Goal: Task Accomplishment & Management: Use online tool/utility

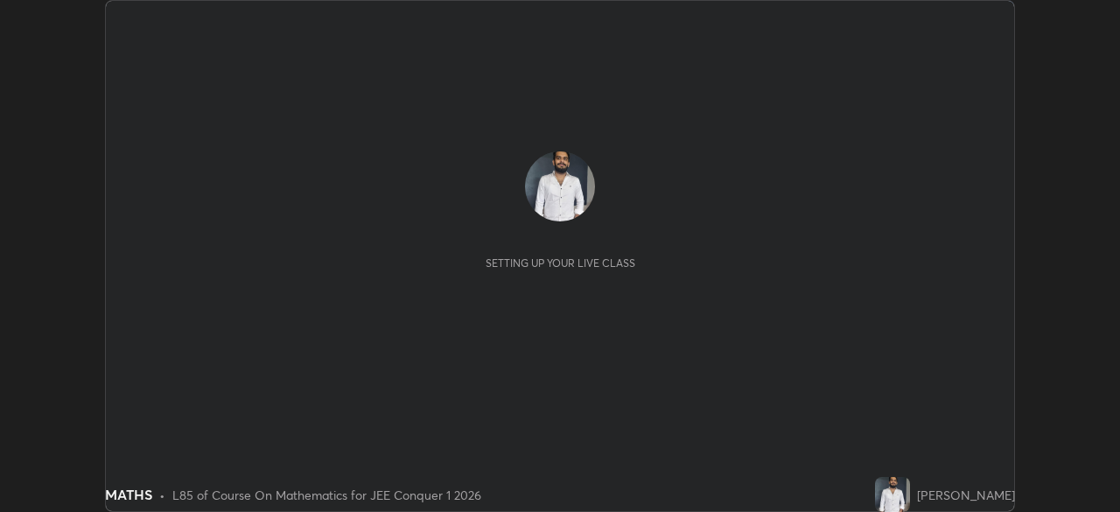
scroll to position [512, 1119]
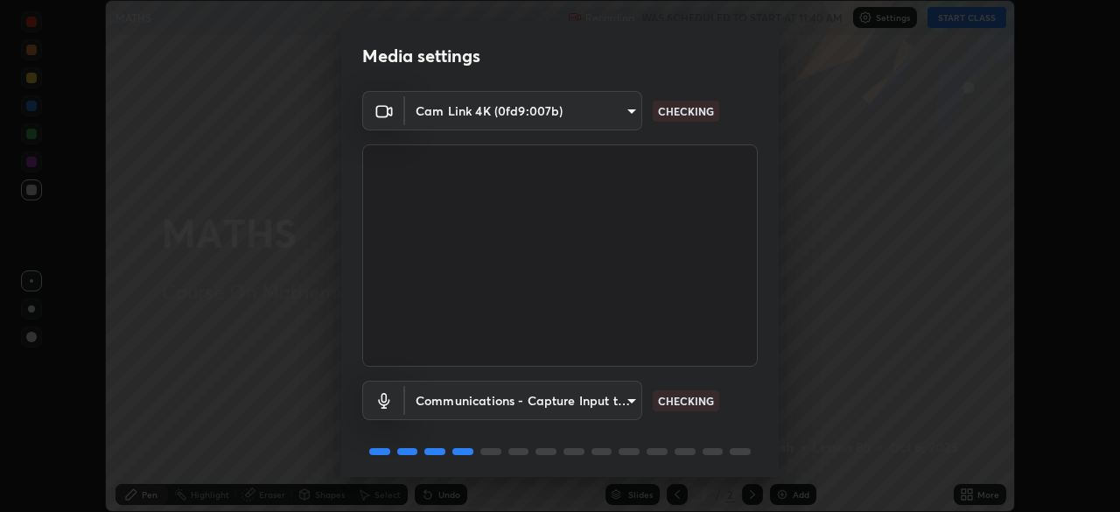
click at [1026, 345] on div "Media settings Cam Link 4K (0fd9:007b) c97aa91cda86eae1118d137ade1633d3e3f2770d…" at bounding box center [560, 256] width 1120 height 512
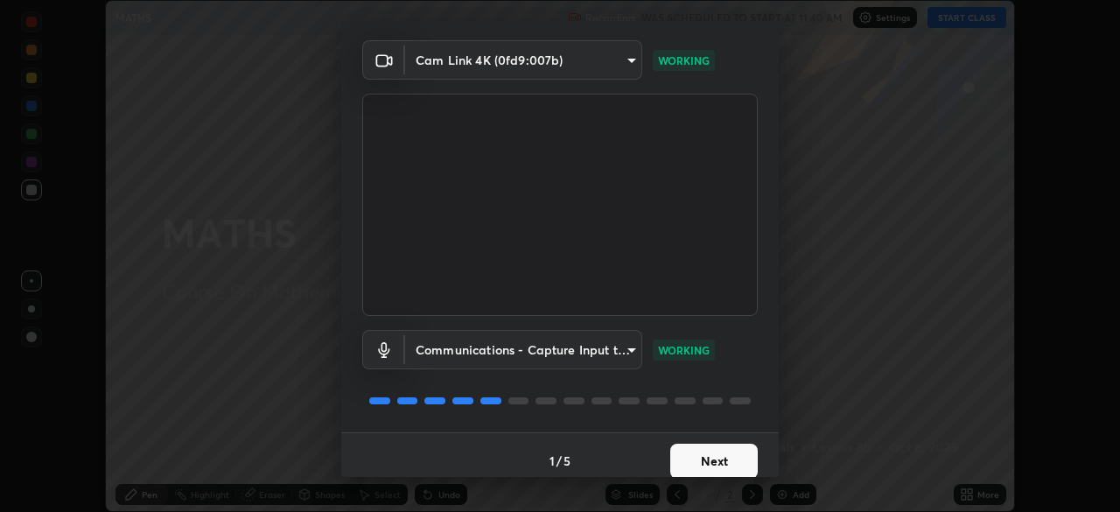
scroll to position [62, 0]
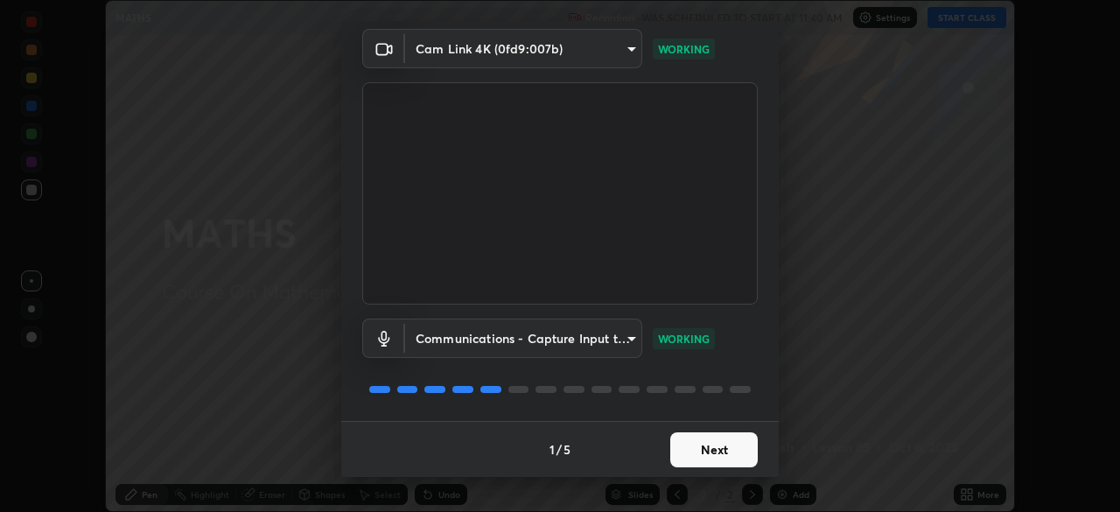
click at [692, 450] on button "Next" at bounding box center [713, 449] width 87 height 35
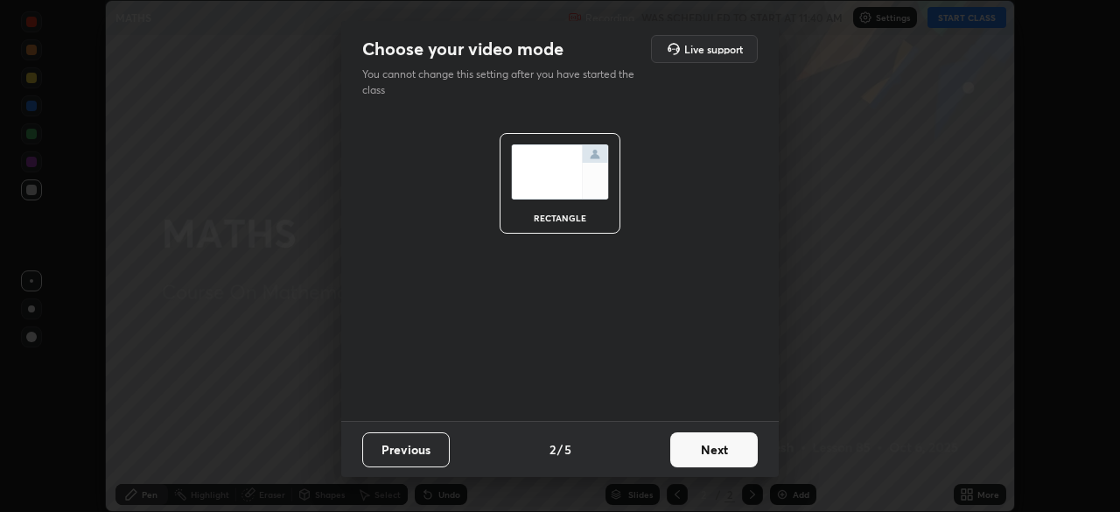
scroll to position [0, 0]
click at [695, 450] on button "Next" at bounding box center [713, 449] width 87 height 35
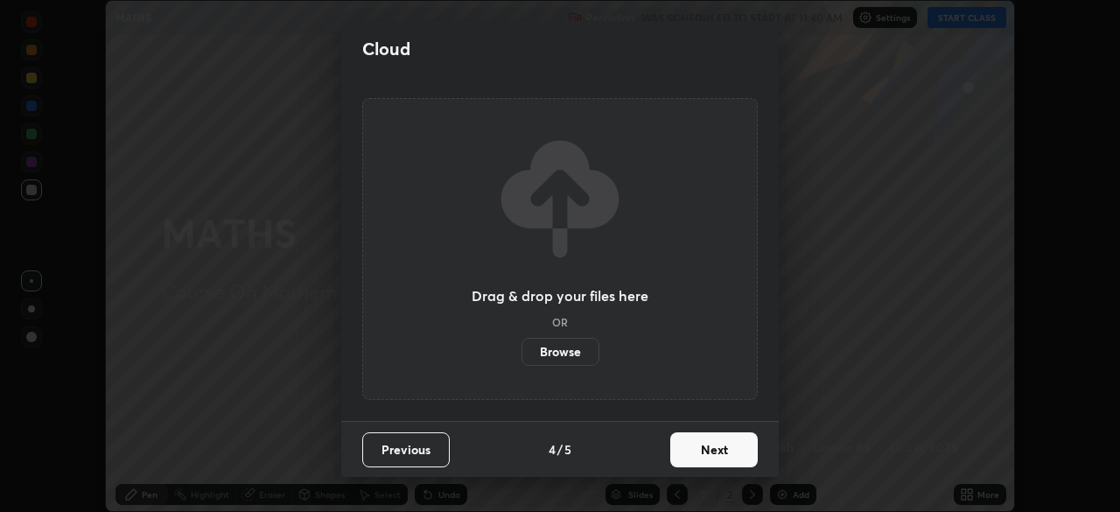
click at [701, 450] on button "Next" at bounding box center [713, 449] width 87 height 35
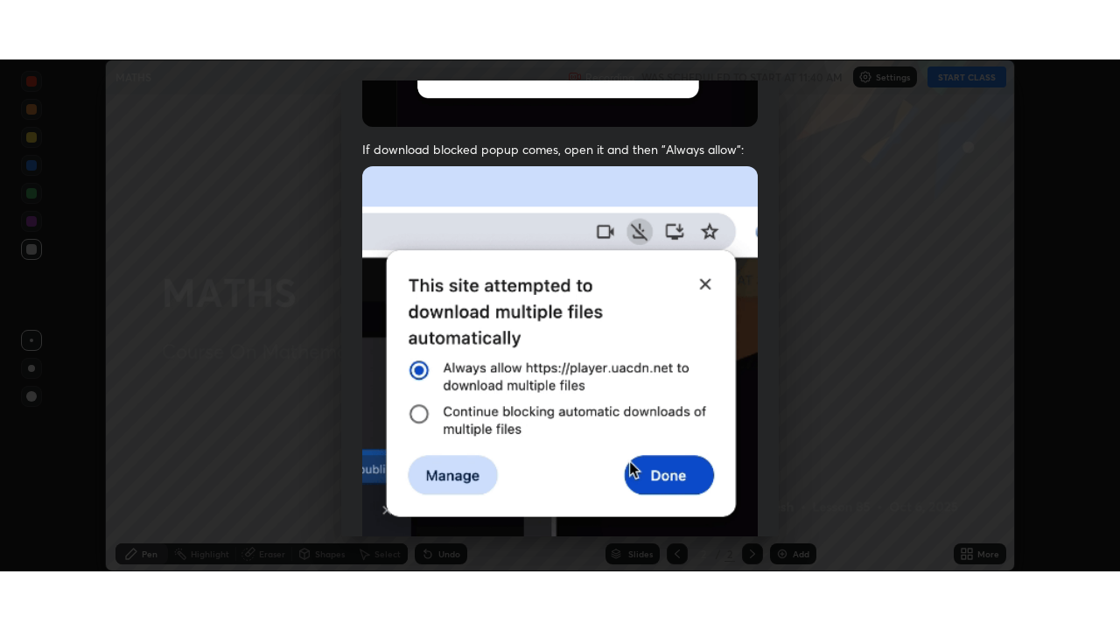
scroll to position [419, 0]
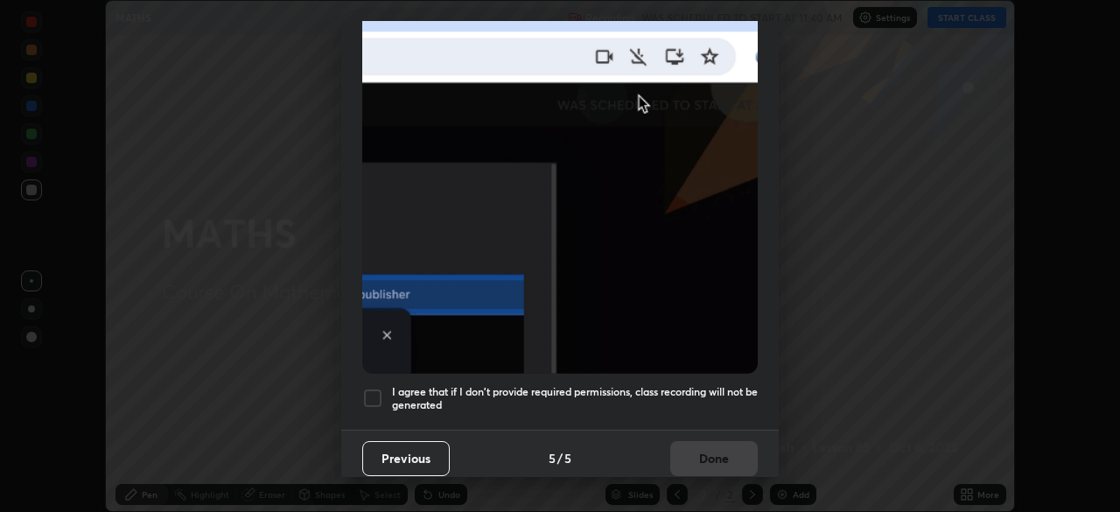
click at [564, 385] on h5 "I agree that if I don't provide required permissions, class recording will not …" at bounding box center [575, 398] width 366 height 27
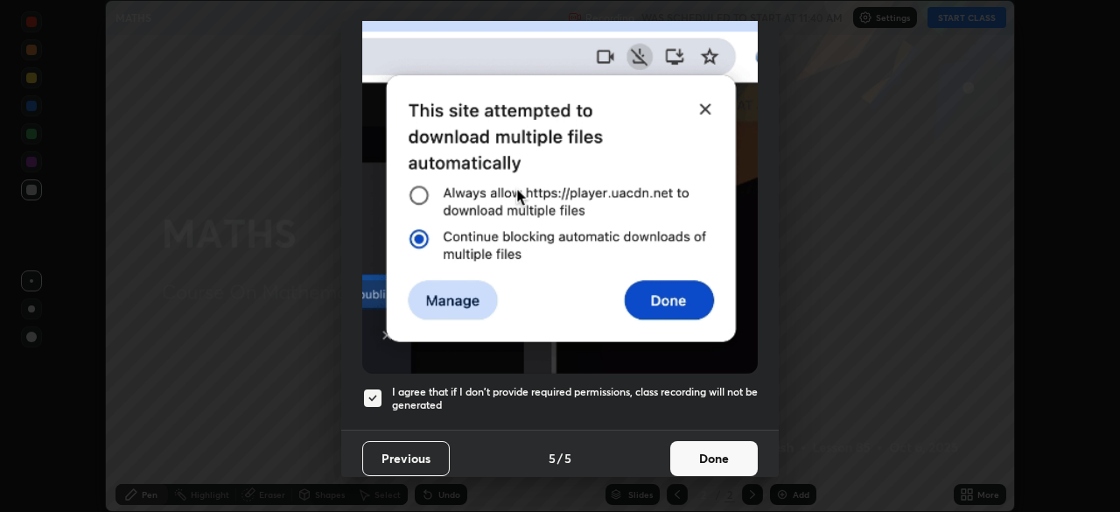
click at [683, 441] on button "Done" at bounding box center [713, 458] width 87 height 35
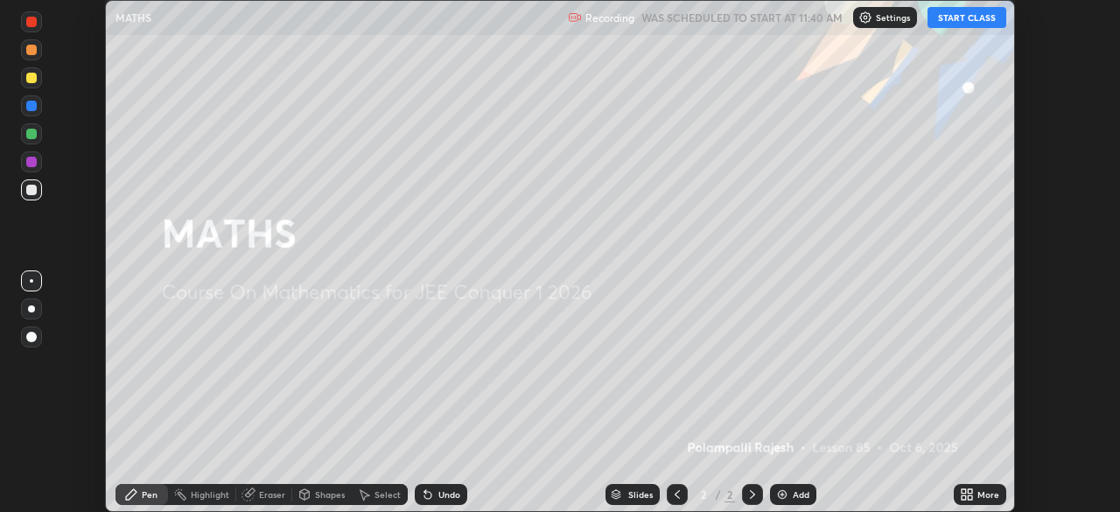
click at [962, 494] on icon at bounding box center [967, 494] width 14 height 14
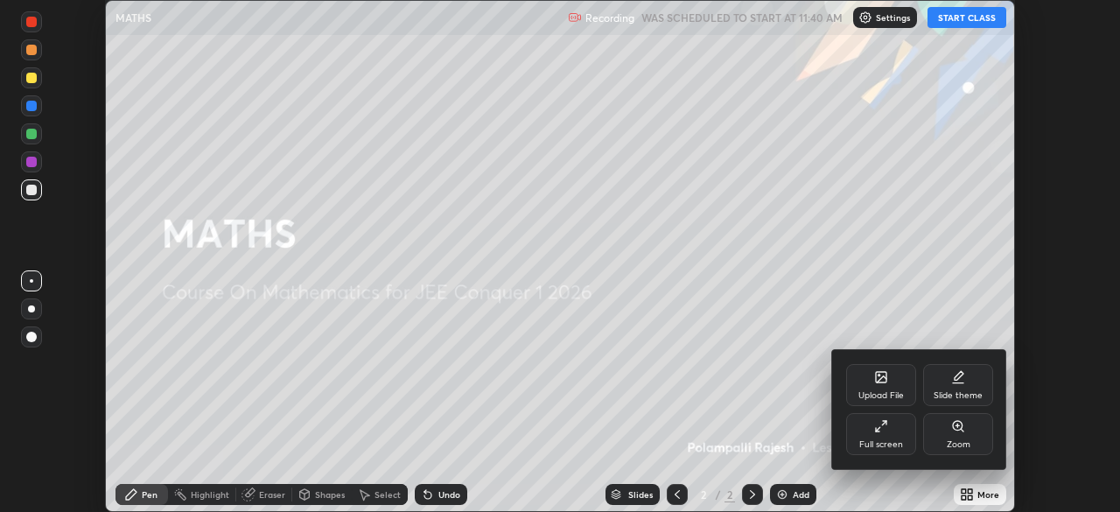
click at [872, 436] on div "Full screen" at bounding box center [881, 434] width 70 height 42
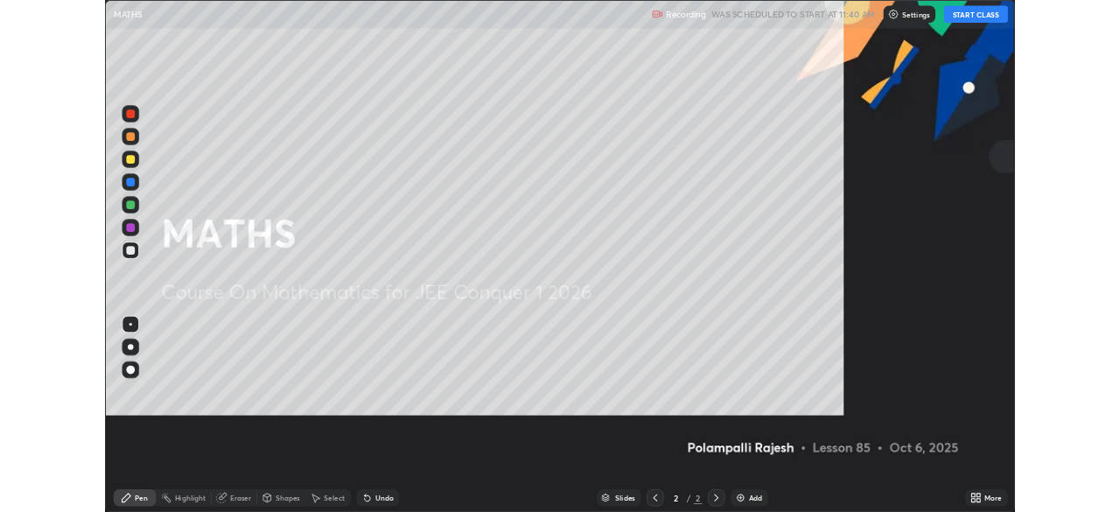
scroll to position [630, 1120]
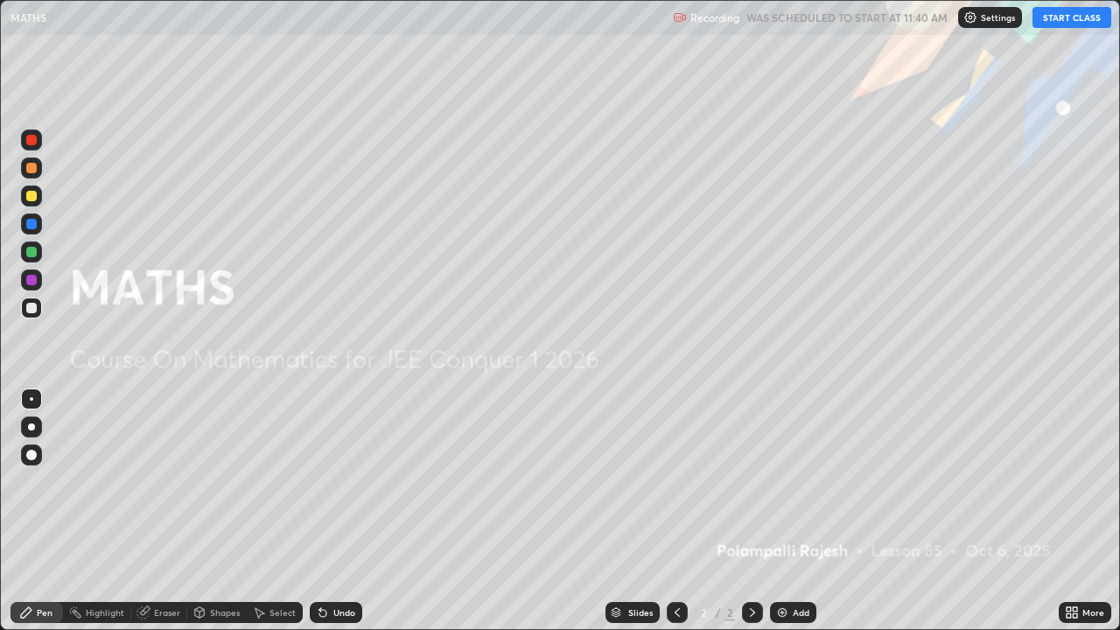
click at [1062, 17] on button "START CLASS" at bounding box center [1071, 17] width 79 height 21
click at [789, 511] on div "Add" at bounding box center [793, 612] width 46 height 21
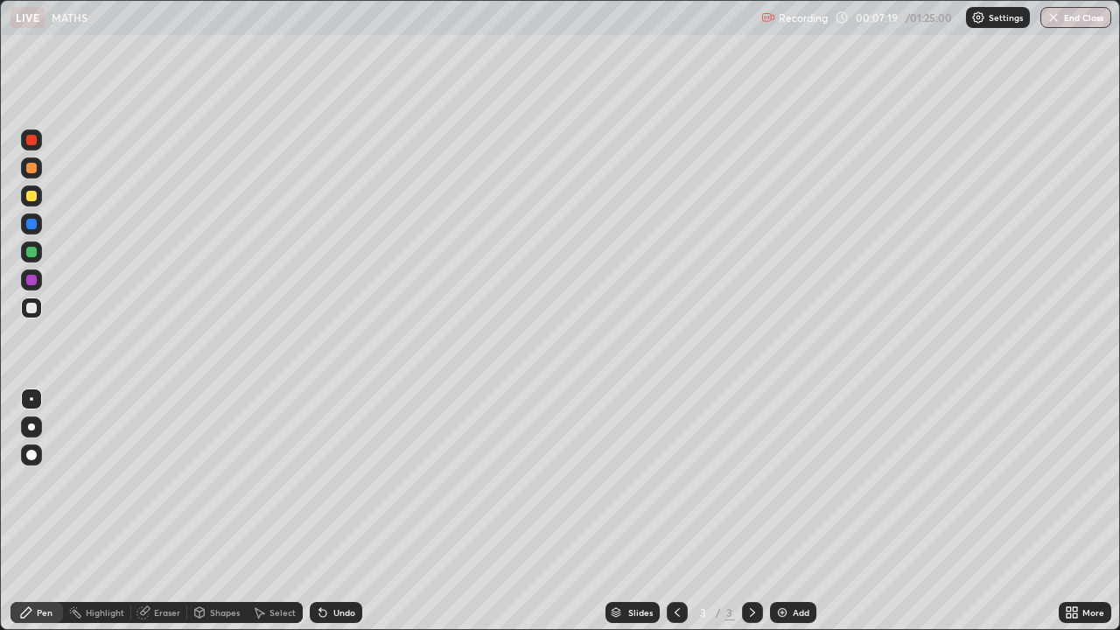
click at [343, 511] on div "Undo" at bounding box center [344, 612] width 22 height 9
click at [339, 511] on div "Undo" at bounding box center [344, 612] width 22 height 9
click at [333, 511] on div "Undo" at bounding box center [336, 612] width 52 height 21
click at [335, 511] on div "Undo" at bounding box center [336, 612] width 52 height 21
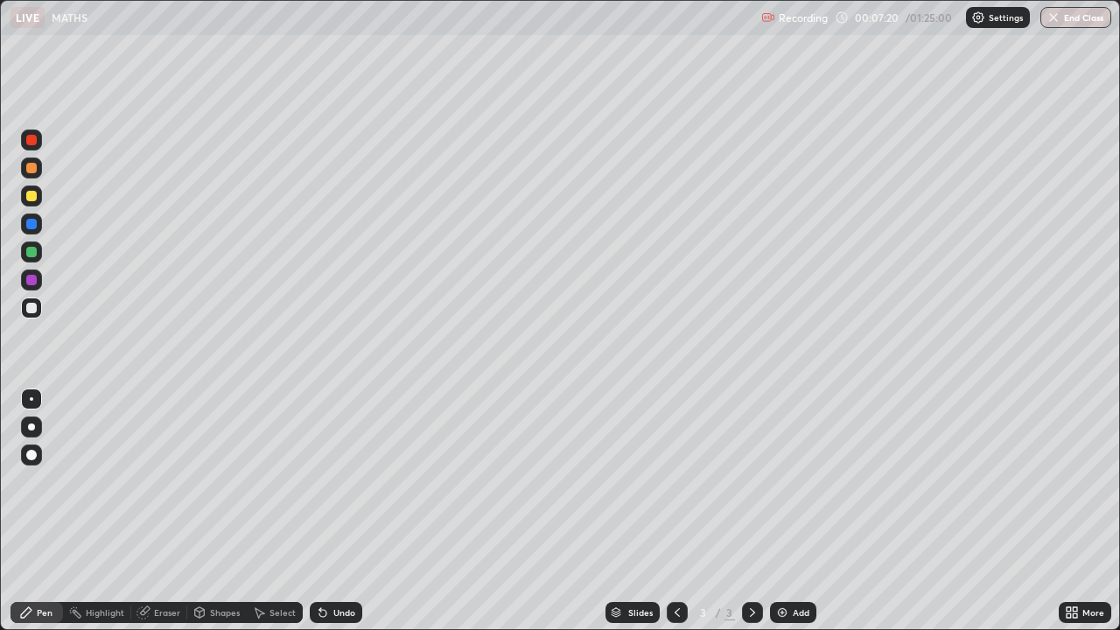
click at [336, 511] on div "Undo" at bounding box center [336, 612] width 52 height 21
click at [337, 511] on div "Undo" at bounding box center [336, 612] width 52 height 21
click at [335, 511] on div "Undo" at bounding box center [336, 612] width 52 height 21
click at [336, 511] on div "Undo" at bounding box center [336, 612] width 52 height 21
click at [276, 511] on div "Select" at bounding box center [275, 612] width 56 height 21
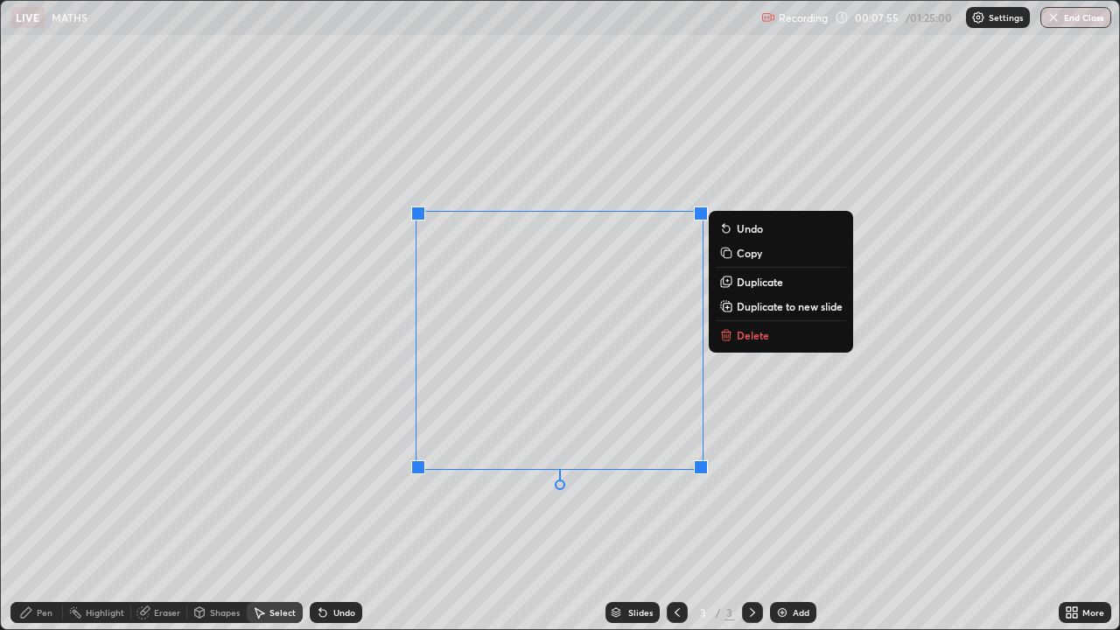
click at [737, 335] on p "Delete" at bounding box center [753, 335] width 32 height 14
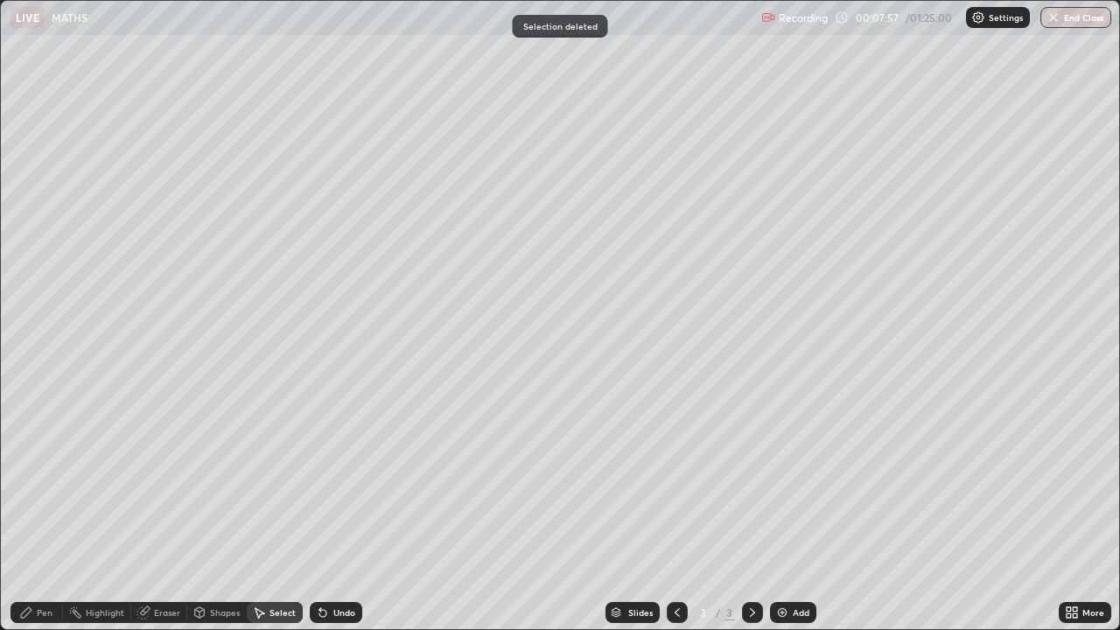
click at [46, 511] on div "Pen" at bounding box center [45, 612] width 16 height 9
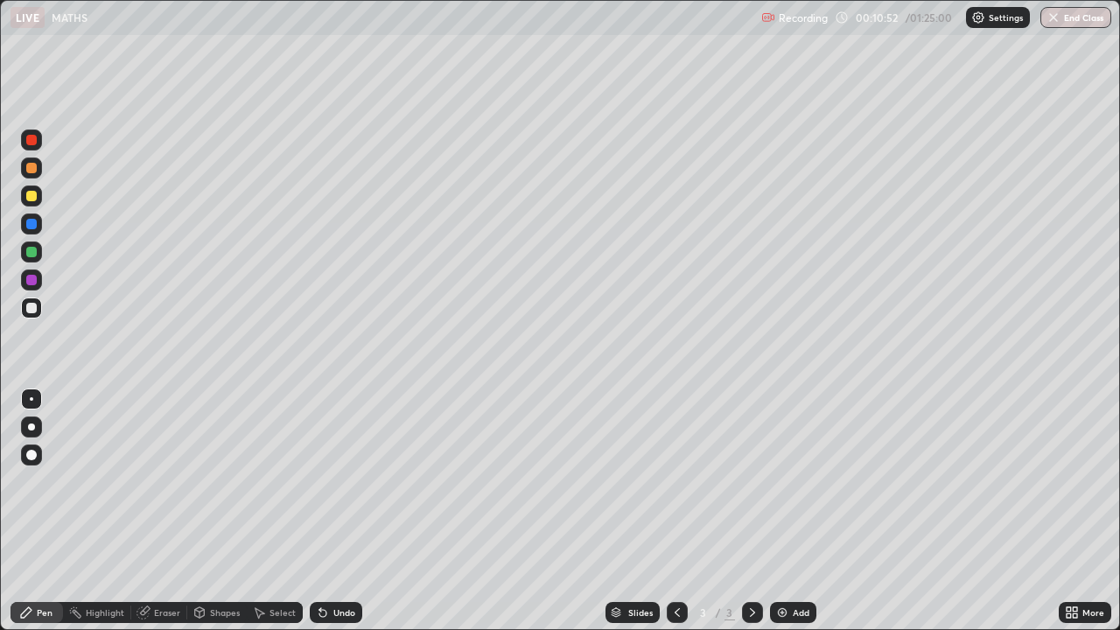
click at [272, 511] on div "Select" at bounding box center [275, 612] width 56 height 21
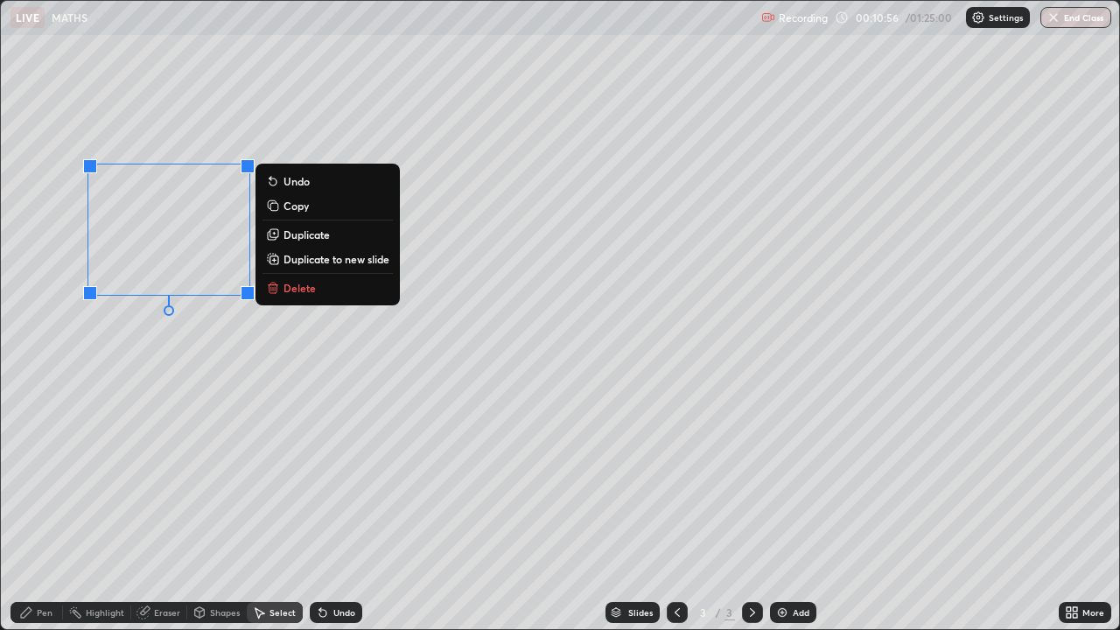
click at [45, 511] on div "Pen" at bounding box center [45, 612] width 16 height 9
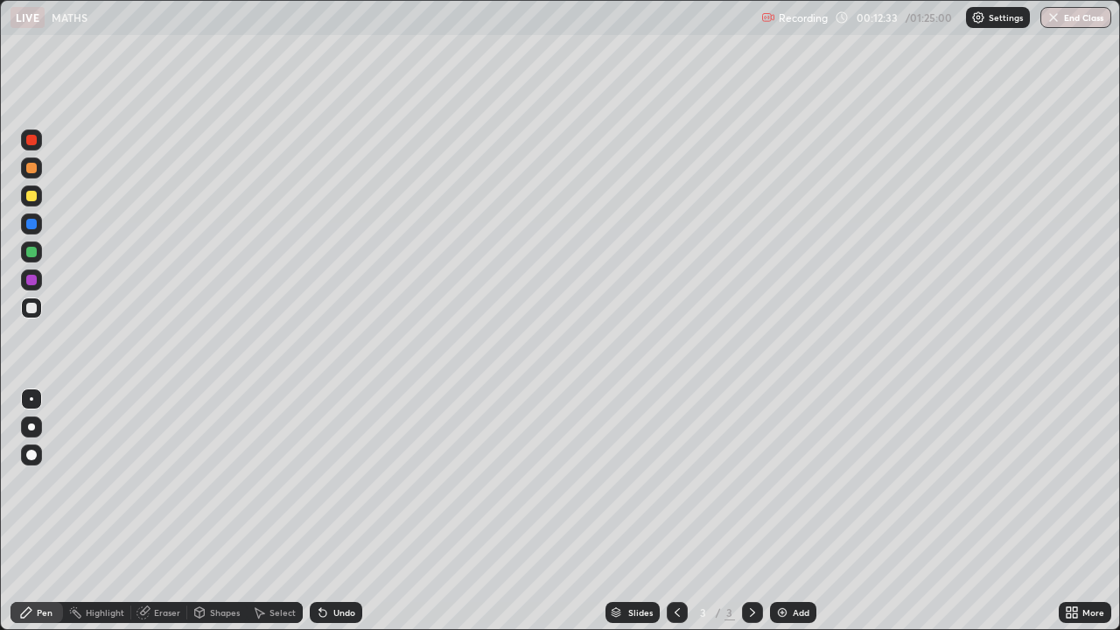
click at [272, 511] on div "Select" at bounding box center [282, 612] width 26 height 9
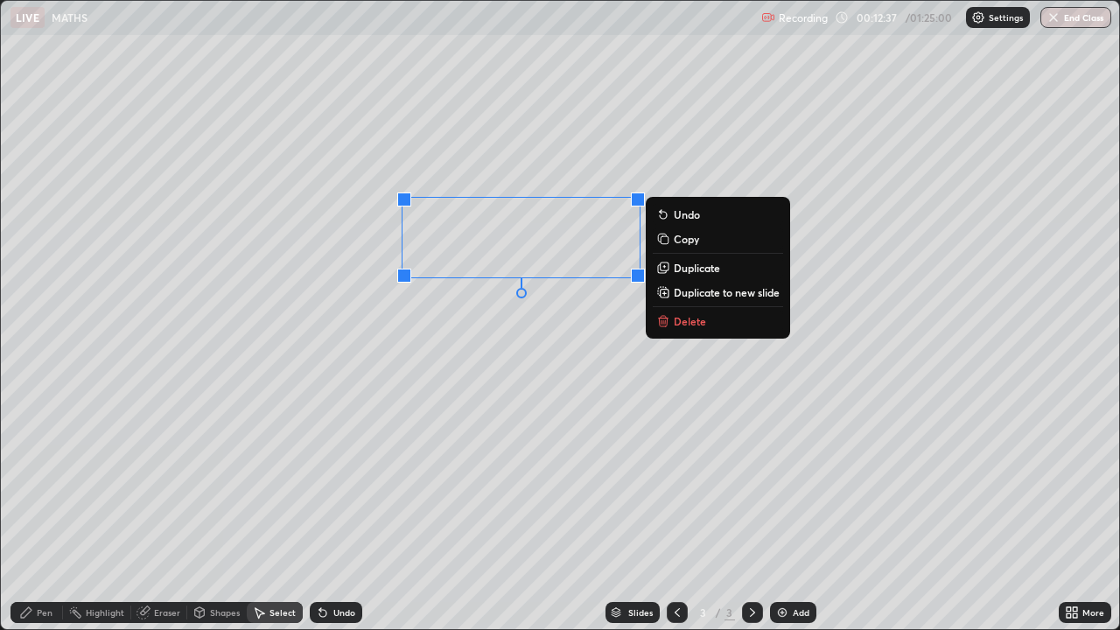
click at [39, 511] on div "Pen" at bounding box center [45, 612] width 16 height 9
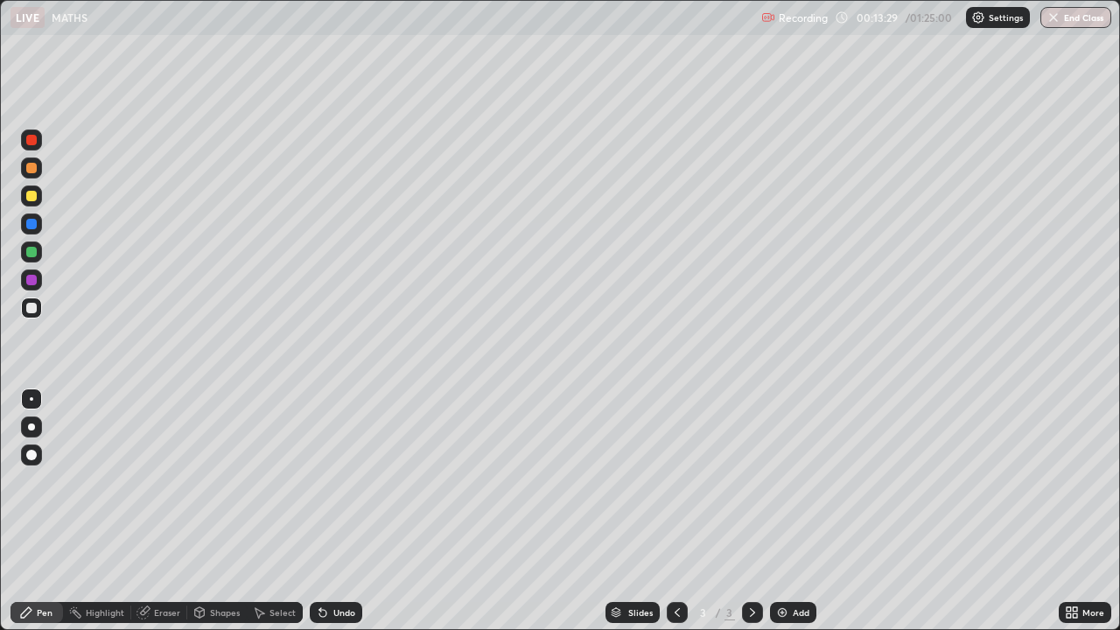
click at [277, 511] on div "Select" at bounding box center [282, 612] width 26 height 9
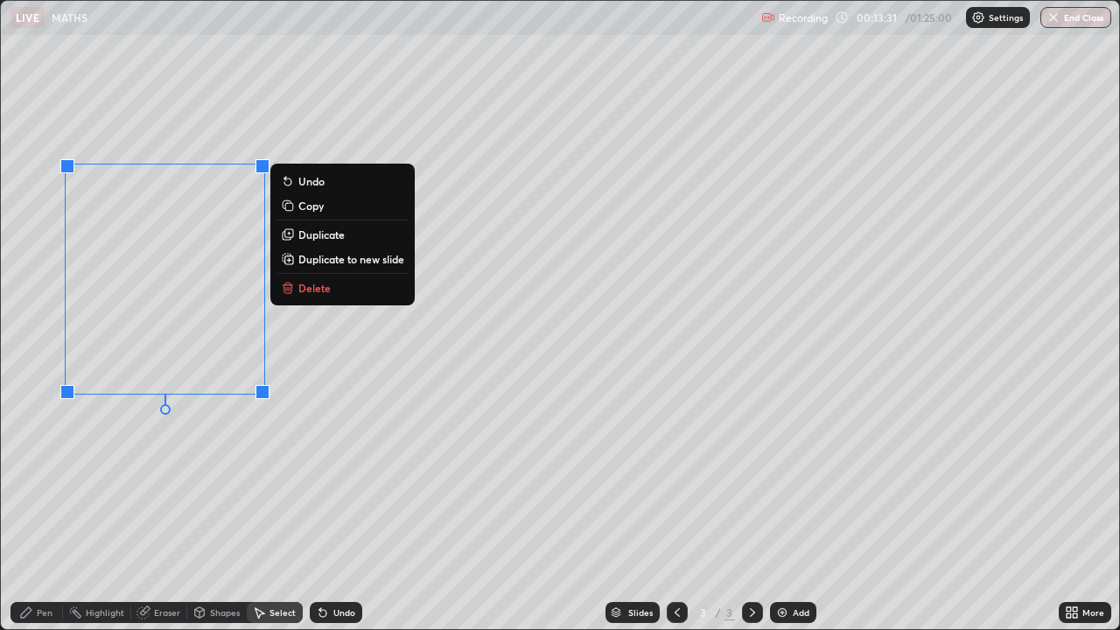
click at [296, 290] on button "Delete" at bounding box center [342, 287] width 130 height 21
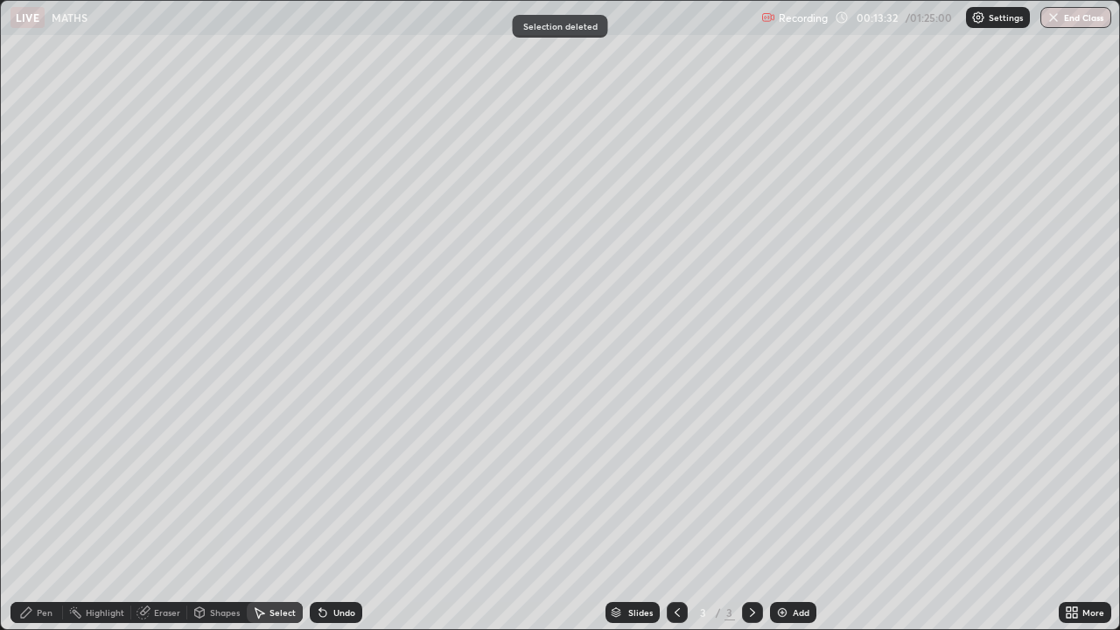
click at [40, 511] on div "Pen" at bounding box center [45, 612] width 16 height 9
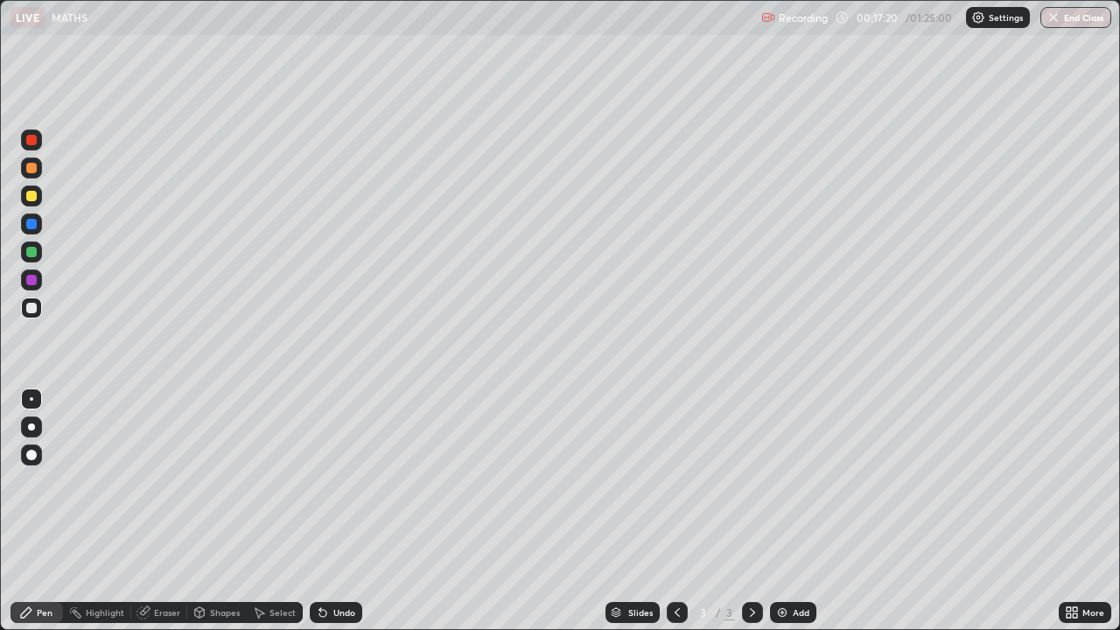
click at [266, 511] on div "Select" at bounding box center [275, 612] width 56 height 21
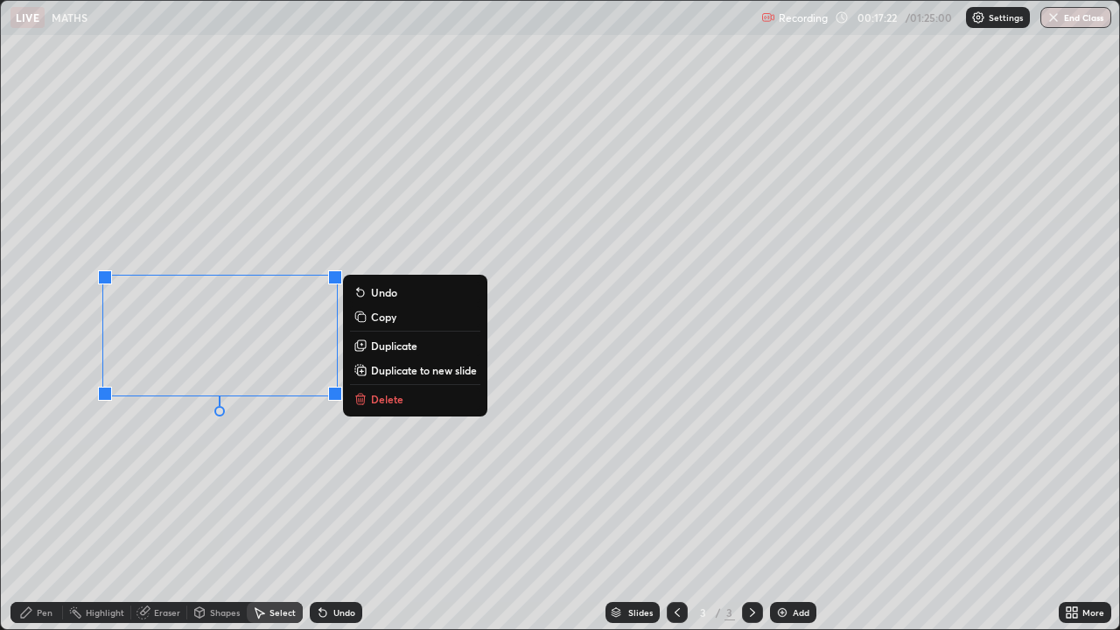
click at [367, 396] on icon at bounding box center [360, 399] width 14 height 14
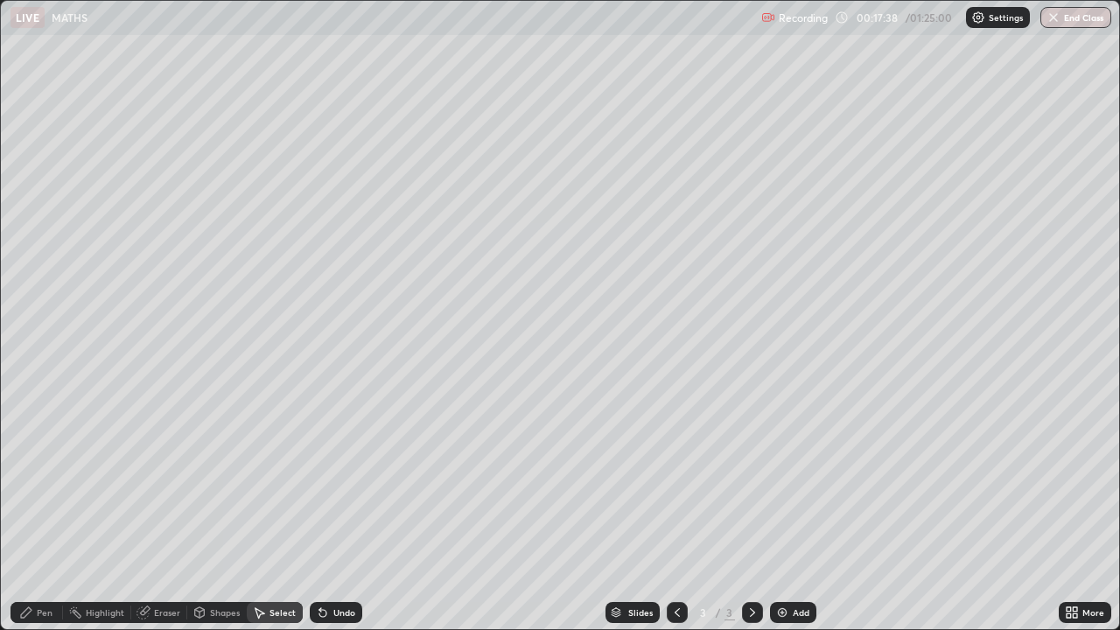
click at [43, 511] on div "Pen" at bounding box center [45, 612] width 16 height 9
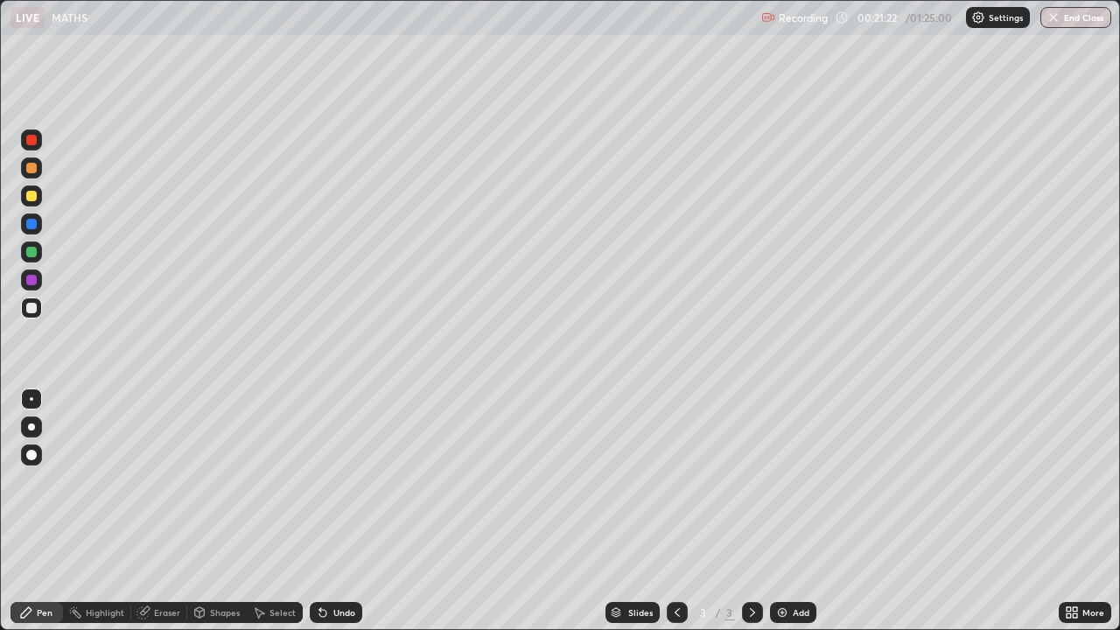
click at [333, 511] on div "Undo" at bounding box center [344, 612] width 22 height 9
click at [28, 253] on div at bounding box center [31, 252] width 10 height 10
click at [29, 314] on div at bounding box center [31, 307] width 21 height 21
click at [30, 255] on div at bounding box center [31, 252] width 10 height 10
click at [151, 511] on div "Eraser" at bounding box center [159, 612] width 56 height 21
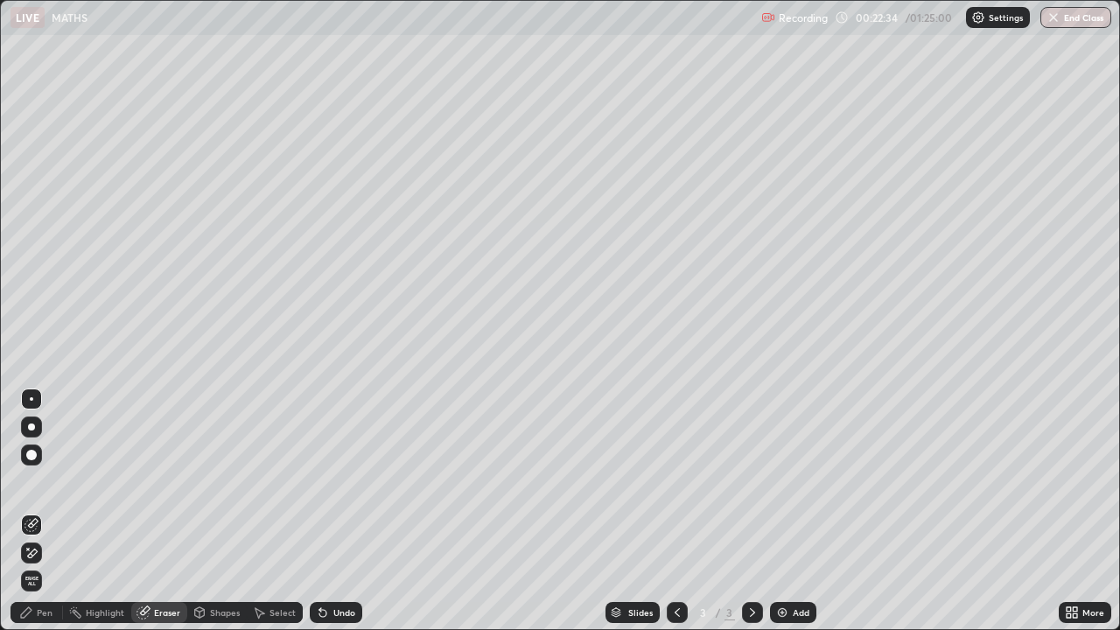
click at [36, 511] on icon at bounding box center [33, 552] width 10 height 9
click at [41, 511] on div "Pen" at bounding box center [45, 612] width 16 height 9
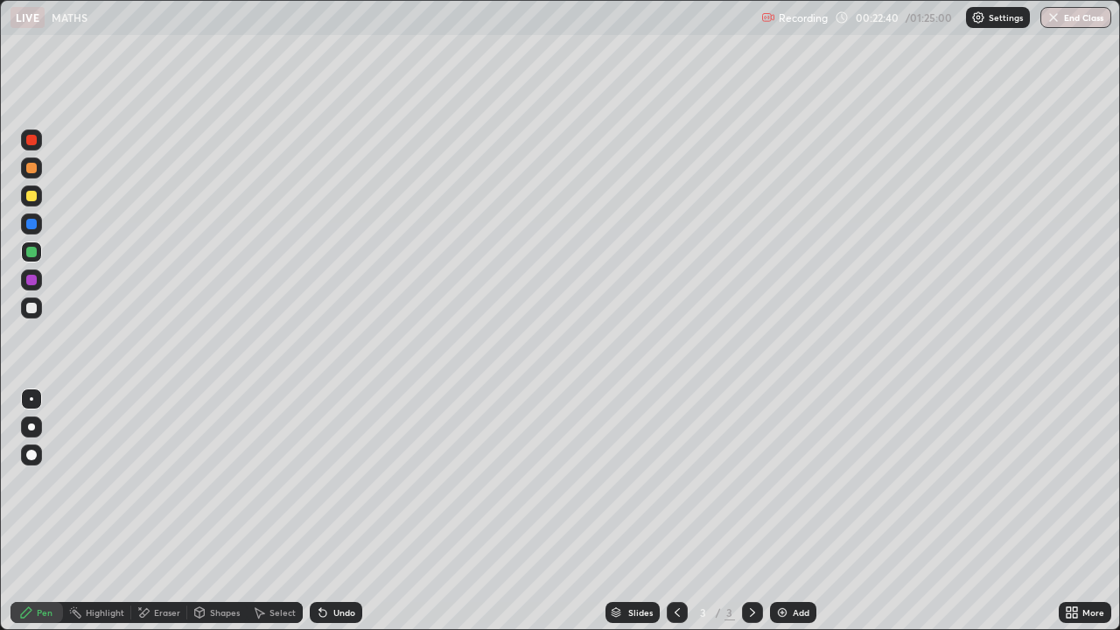
click at [273, 511] on div "Select" at bounding box center [282, 612] width 26 height 9
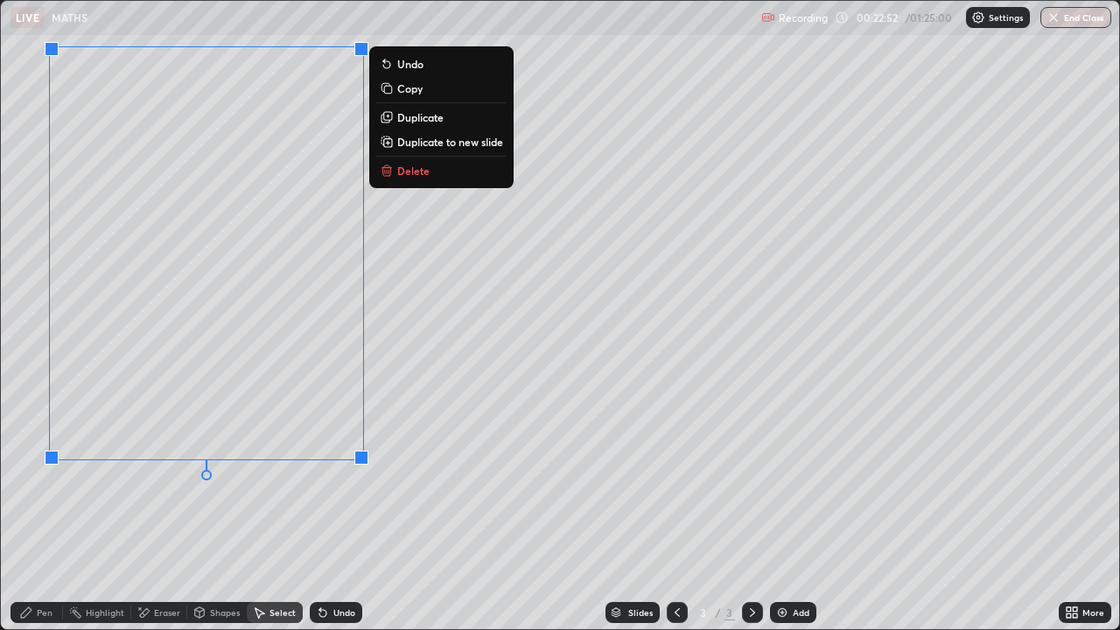
click at [408, 141] on p "Duplicate to new slide" at bounding box center [450, 142] width 106 height 14
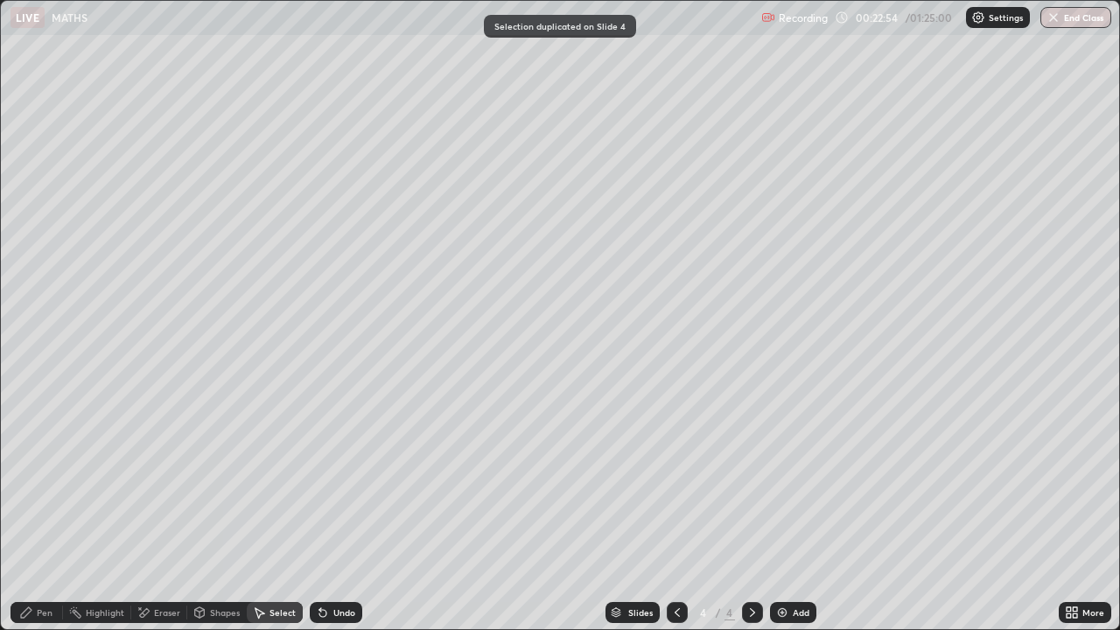
click at [33, 511] on div "Pen" at bounding box center [36, 612] width 52 height 21
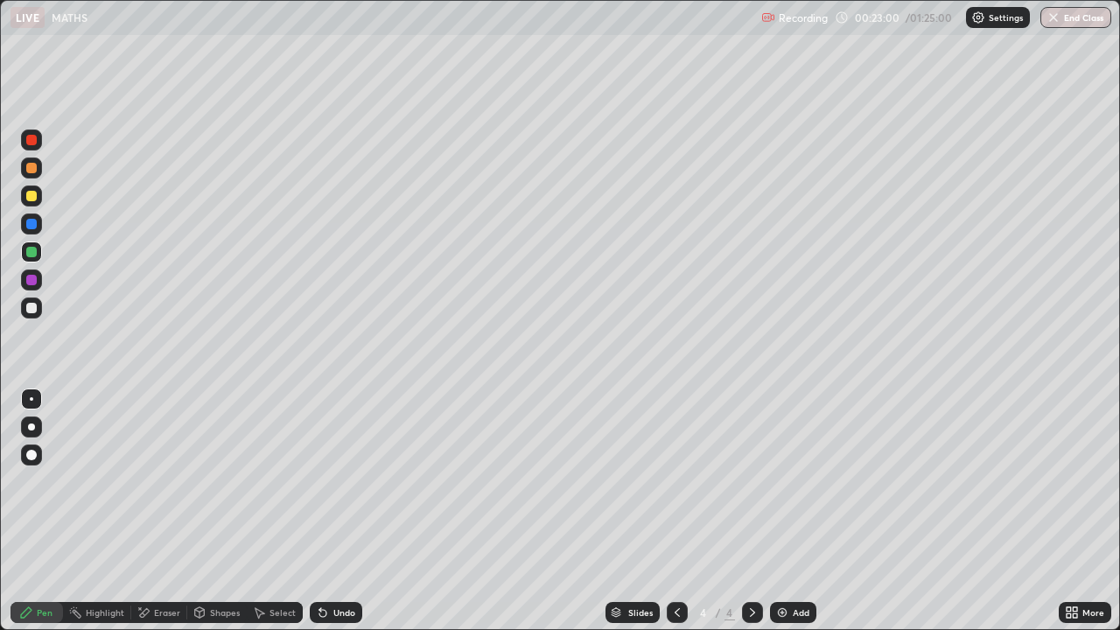
click at [31, 311] on div at bounding box center [31, 308] width 10 height 10
click at [31, 141] on div at bounding box center [31, 140] width 10 height 10
click at [32, 309] on div at bounding box center [31, 308] width 10 height 10
click at [339, 511] on div "Undo" at bounding box center [344, 612] width 22 height 9
click at [31, 198] on div at bounding box center [31, 196] width 10 height 10
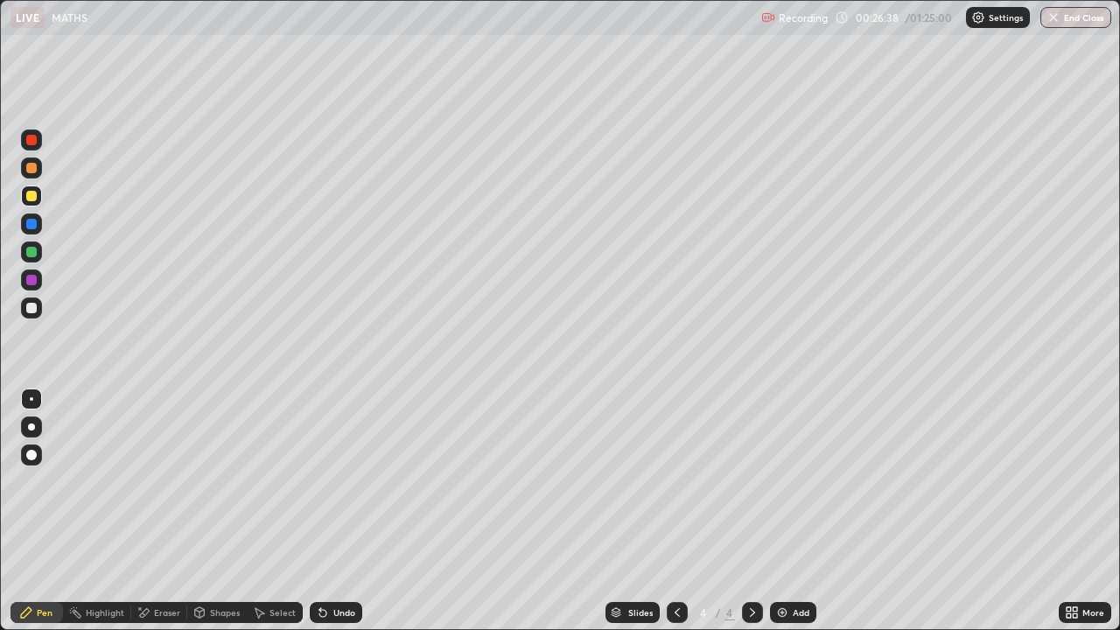
click at [30, 223] on div at bounding box center [31, 224] width 10 height 10
click at [38, 172] on div at bounding box center [31, 167] width 21 height 21
click at [28, 243] on div at bounding box center [31, 251] width 21 height 21
click at [31, 310] on div at bounding box center [31, 308] width 10 height 10
click at [30, 262] on div at bounding box center [31, 251] width 21 height 21
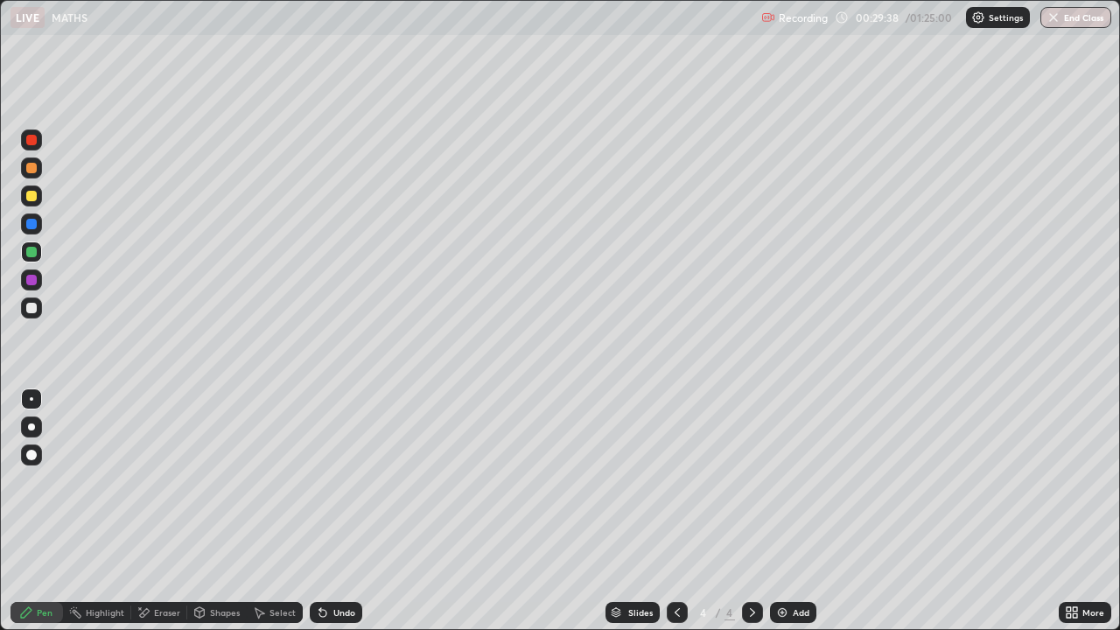
click at [31, 169] on div at bounding box center [31, 168] width 10 height 10
click at [28, 222] on div at bounding box center [31, 224] width 10 height 10
click at [31, 305] on div at bounding box center [31, 308] width 10 height 10
click at [272, 511] on div "Select" at bounding box center [282, 612] width 26 height 9
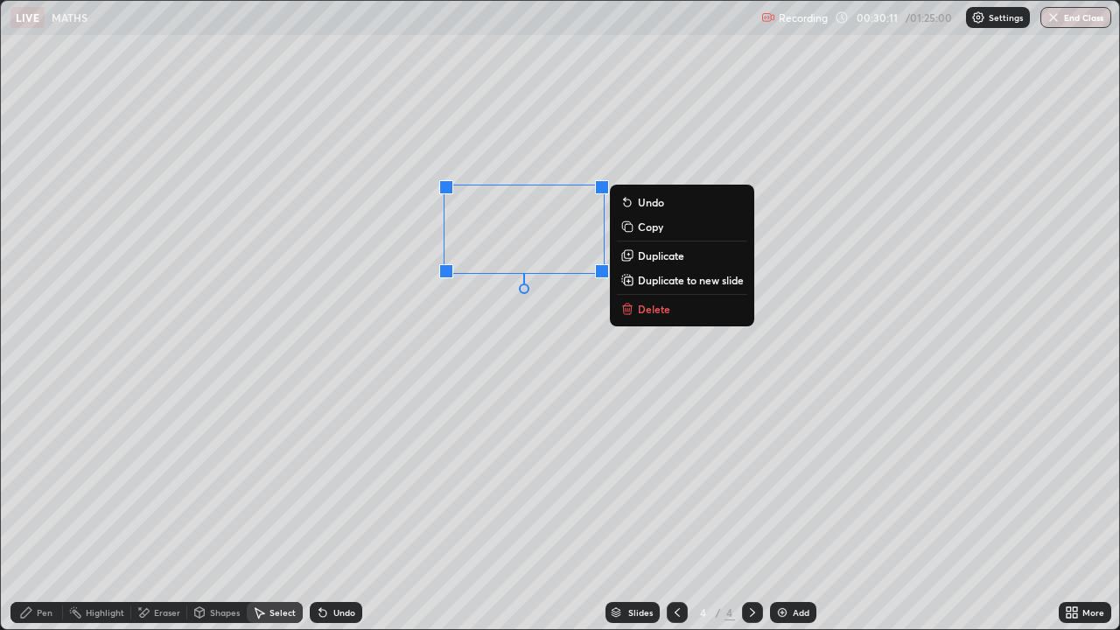
click at [46, 511] on div "Pen" at bounding box center [45, 612] width 16 height 9
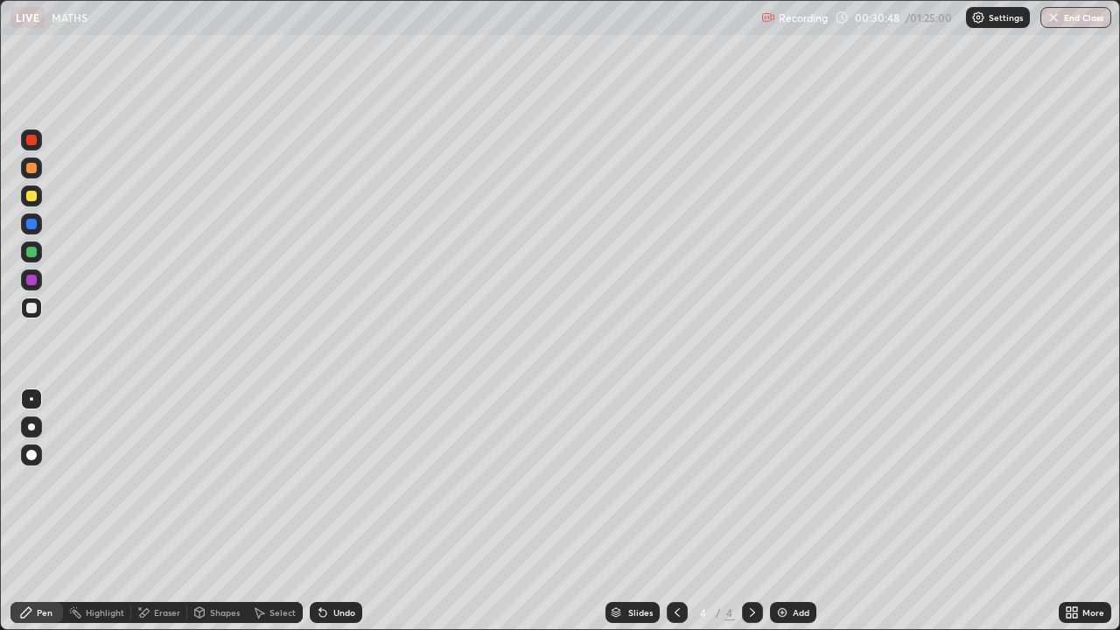
click at [264, 511] on icon at bounding box center [259, 612] width 14 height 14
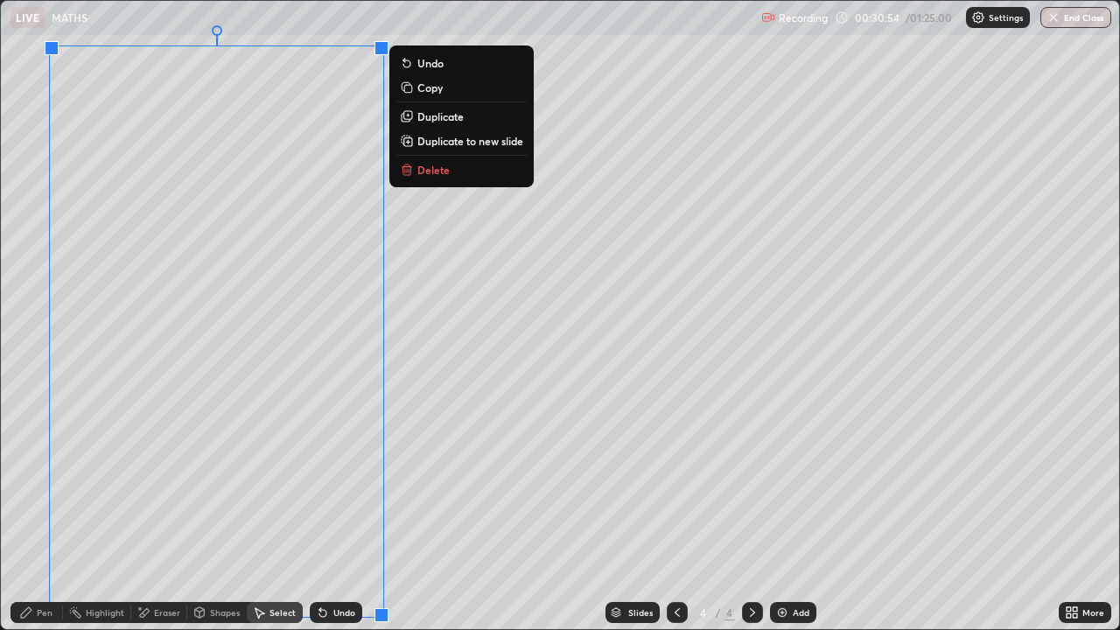
click at [416, 171] on button "Delete" at bounding box center [461, 169] width 130 height 21
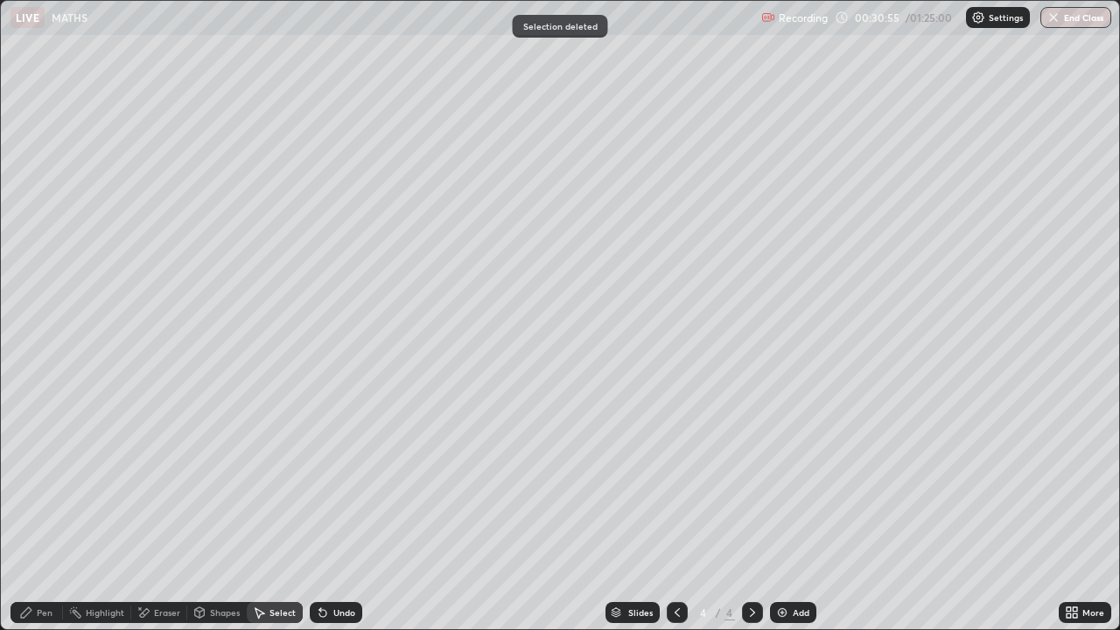
click at [42, 511] on div "Pen" at bounding box center [45, 612] width 16 height 9
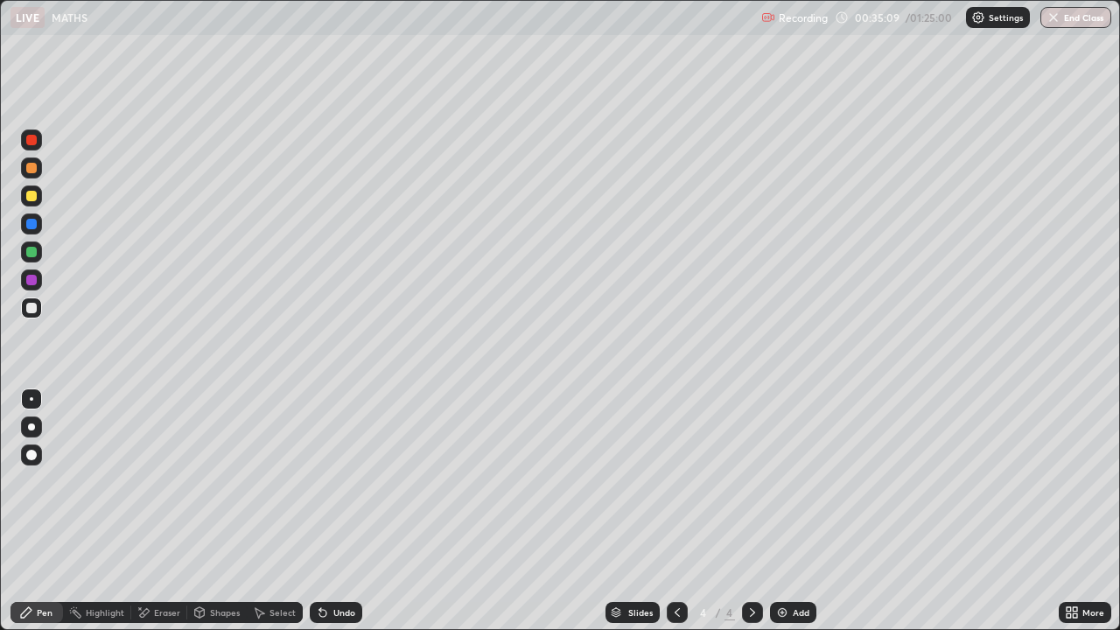
click at [333, 511] on div "Undo" at bounding box center [344, 612] width 22 height 9
click at [788, 511] on div "Add" at bounding box center [793, 612] width 46 height 21
click at [329, 511] on div "Undo" at bounding box center [336, 612] width 52 height 21
click at [320, 511] on icon at bounding box center [322, 613] width 7 height 7
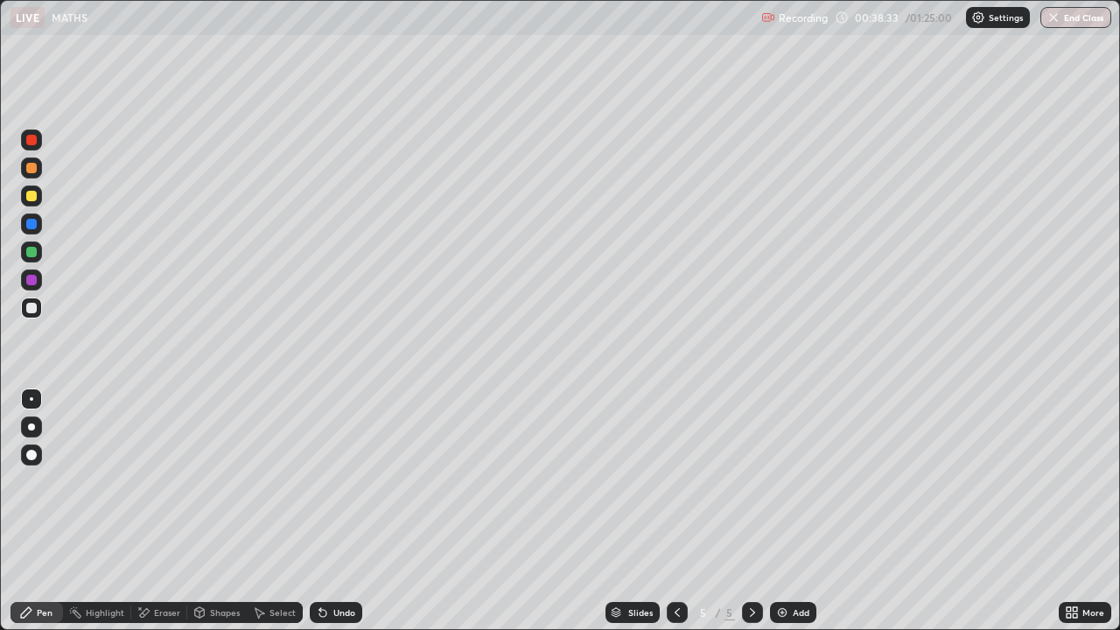
click at [324, 511] on icon at bounding box center [323, 612] width 14 height 14
click at [326, 511] on icon at bounding box center [323, 612] width 14 height 14
click at [330, 511] on div "Undo" at bounding box center [336, 612] width 52 height 21
click at [328, 511] on div "Undo" at bounding box center [336, 612] width 52 height 21
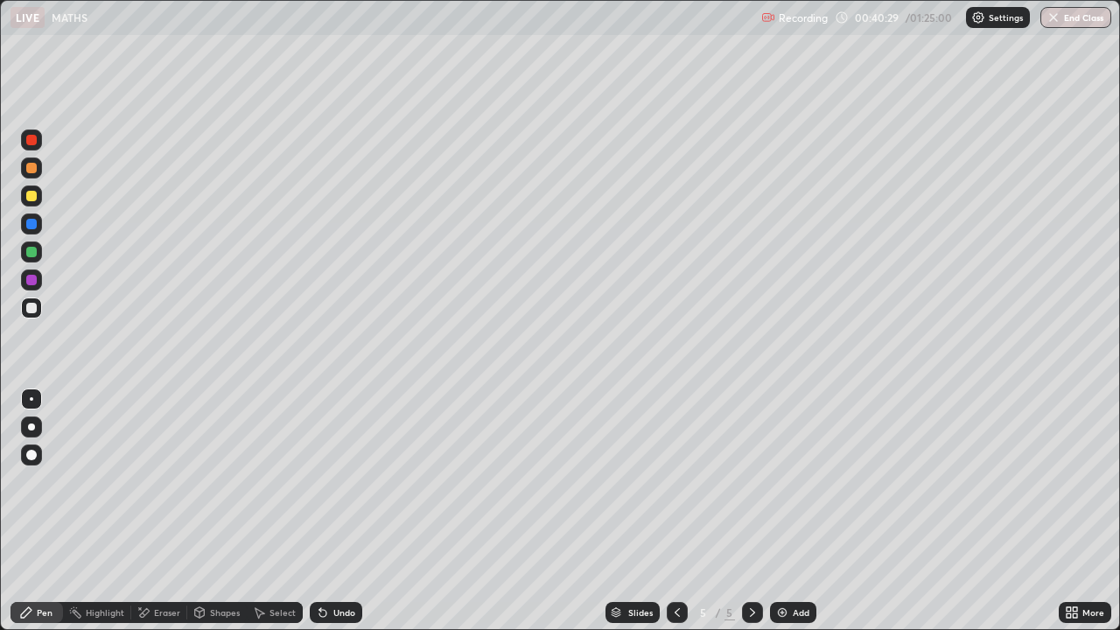
click at [30, 196] on div at bounding box center [31, 196] width 10 height 10
click at [31, 251] on div at bounding box center [31, 252] width 10 height 10
click at [342, 511] on div "Undo" at bounding box center [344, 612] width 22 height 9
click at [36, 221] on div at bounding box center [31, 224] width 10 height 10
click at [35, 199] on div at bounding box center [31, 196] width 10 height 10
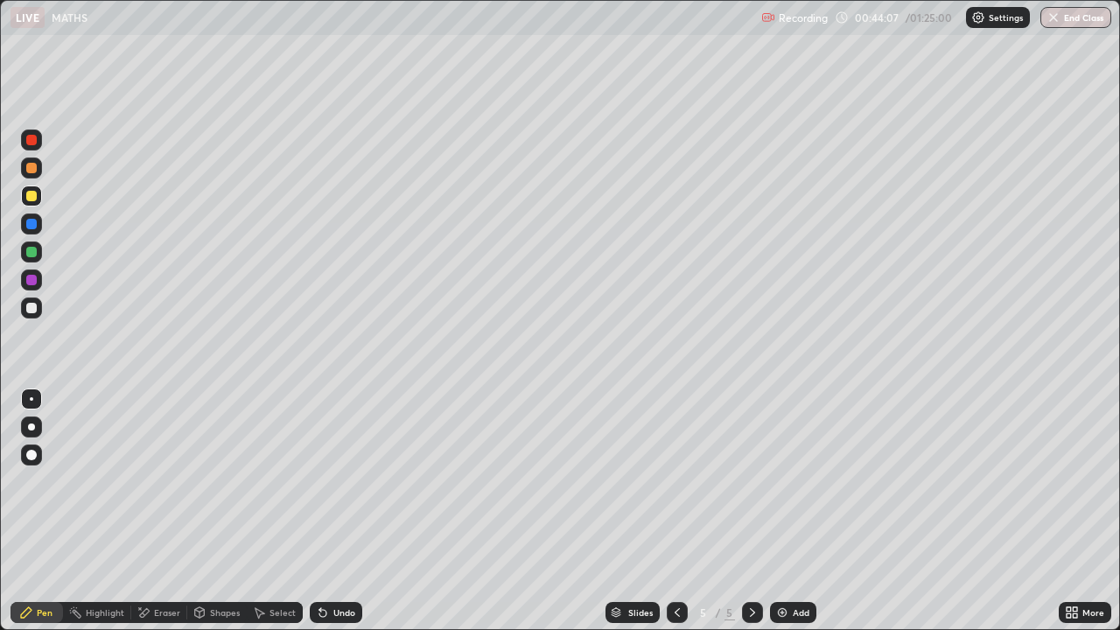
click at [901, 511] on div "Slides 5 / 5 Add" at bounding box center [710, 612] width 696 height 35
click at [900, 511] on div "Slides 5 / 5 Add" at bounding box center [710, 612] width 696 height 35
click at [911, 511] on div "Slides 5 / 5 Add" at bounding box center [710, 612] width 696 height 35
click at [1016, 511] on div "Slides 5 / 5 Add" at bounding box center [710, 612] width 696 height 35
click at [32, 314] on div at bounding box center [31, 307] width 21 height 21
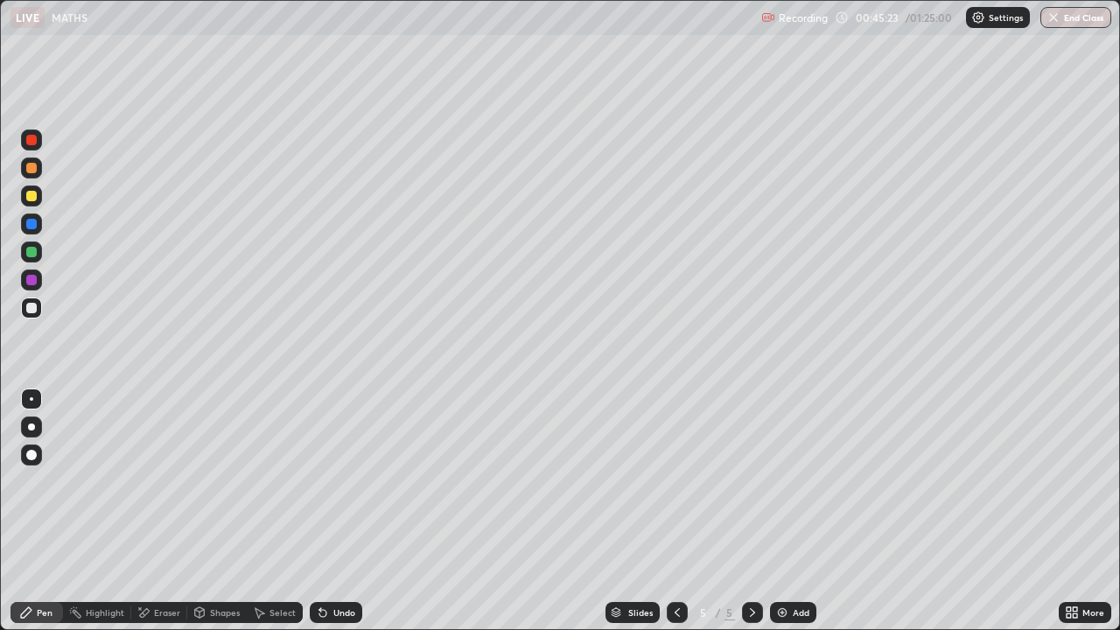
click at [269, 511] on div "Select" at bounding box center [282, 612] width 26 height 9
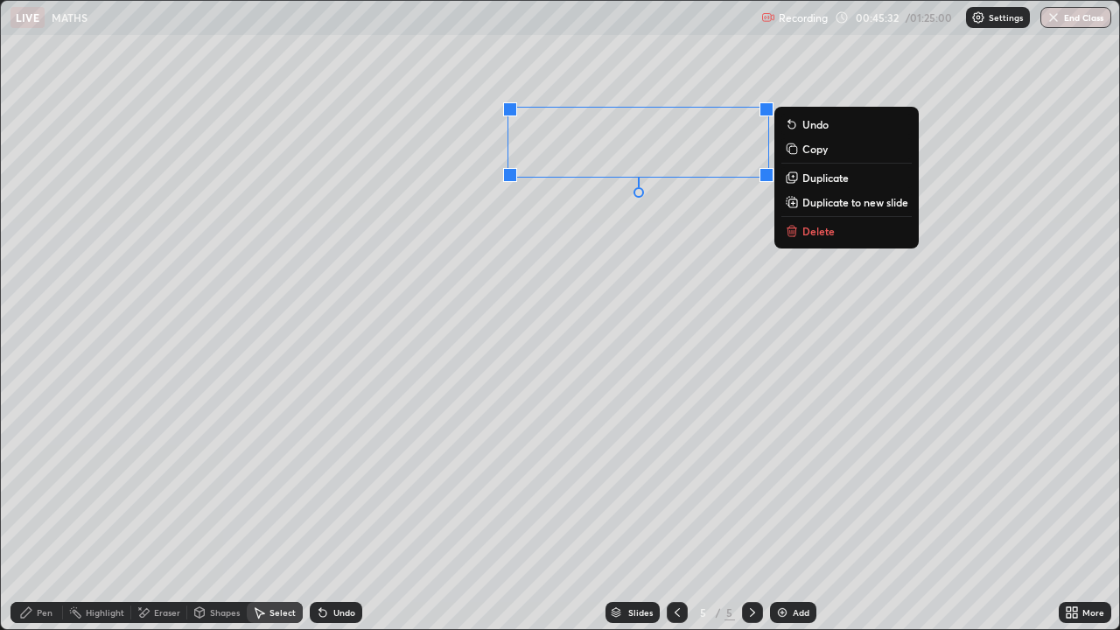
click at [41, 511] on div "Pen" at bounding box center [45, 612] width 16 height 9
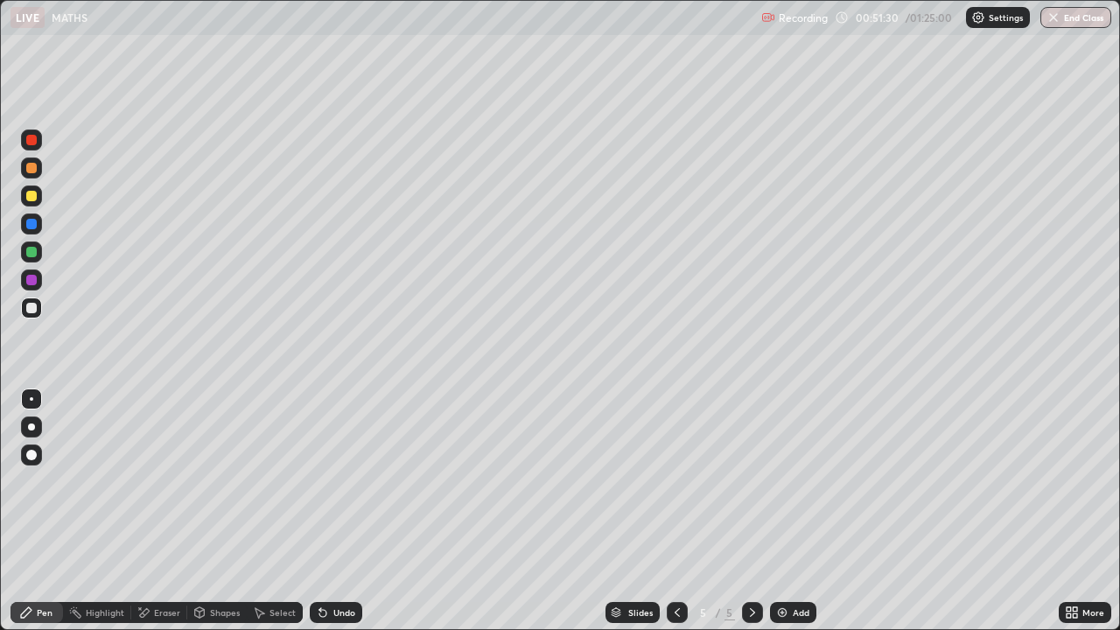
click at [32, 190] on div at bounding box center [31, 195] width 21 height 21
click at [273, 511] on div "Select" at bounding box center [282, 612] width 26 height 9
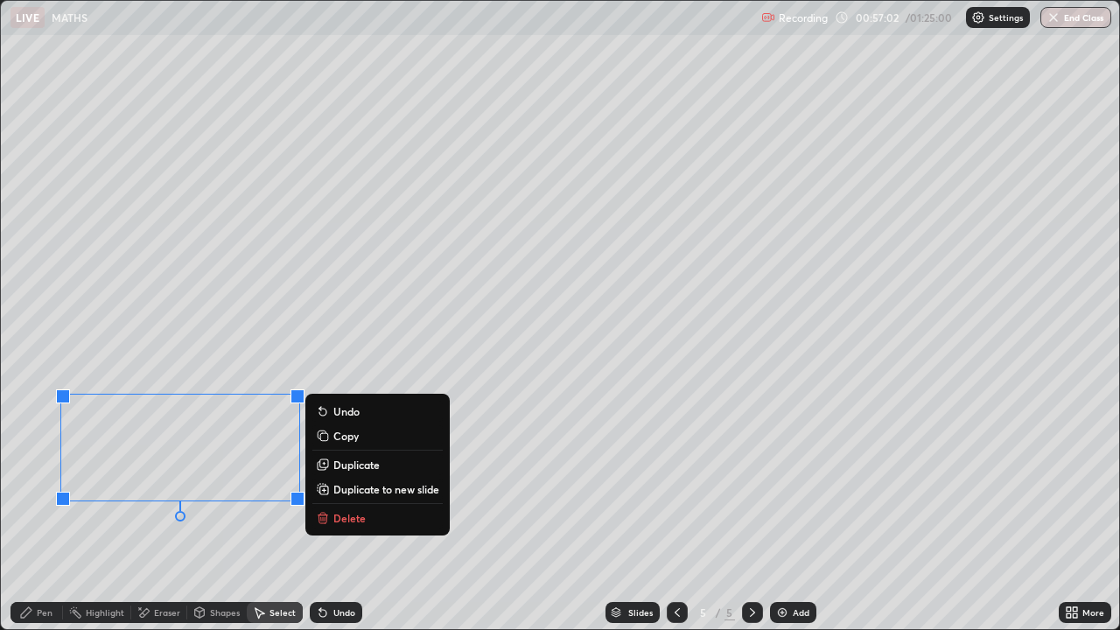
click at [340, 437] on p "Copy" at bounding box center [345, 436] width 25 height 14
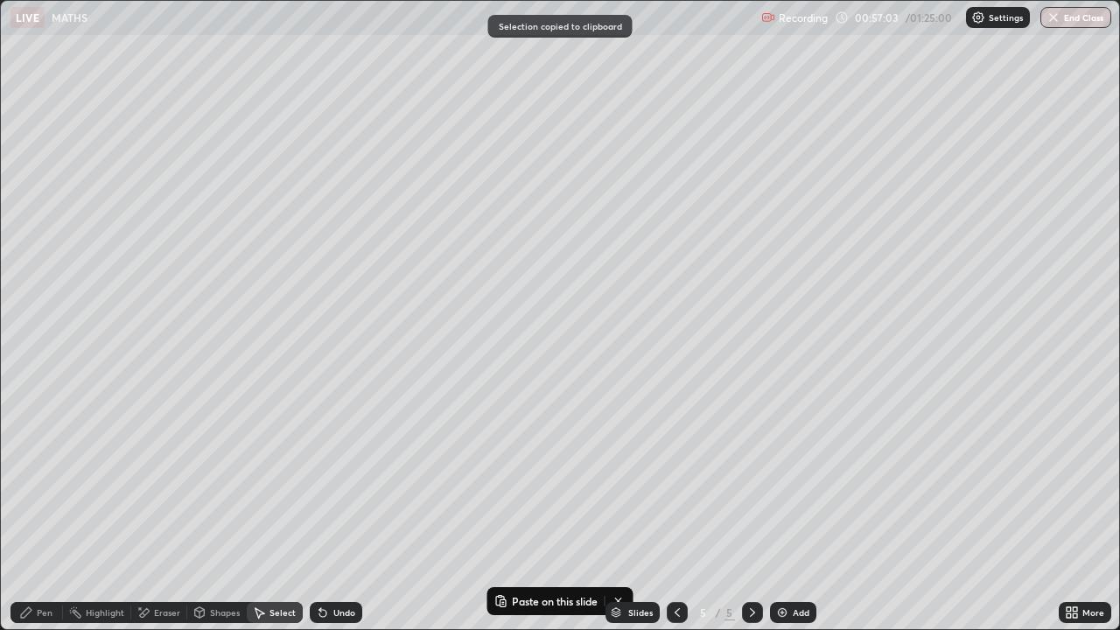
click at [750, 511] on icon at bounding box center [752, 612] width 14 height 14
click at [781, 511] on img at bounding box center [782, 612] width 14 height 14
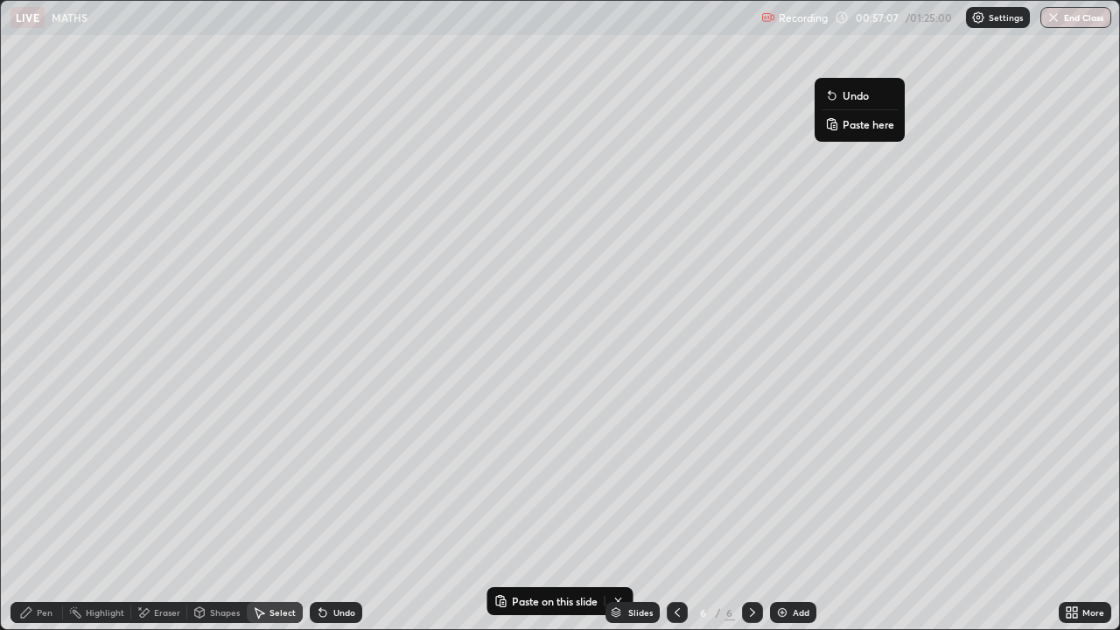
click at [841, 128] on button "Paste here" at bounding box center [859, 124] width 76 height 21
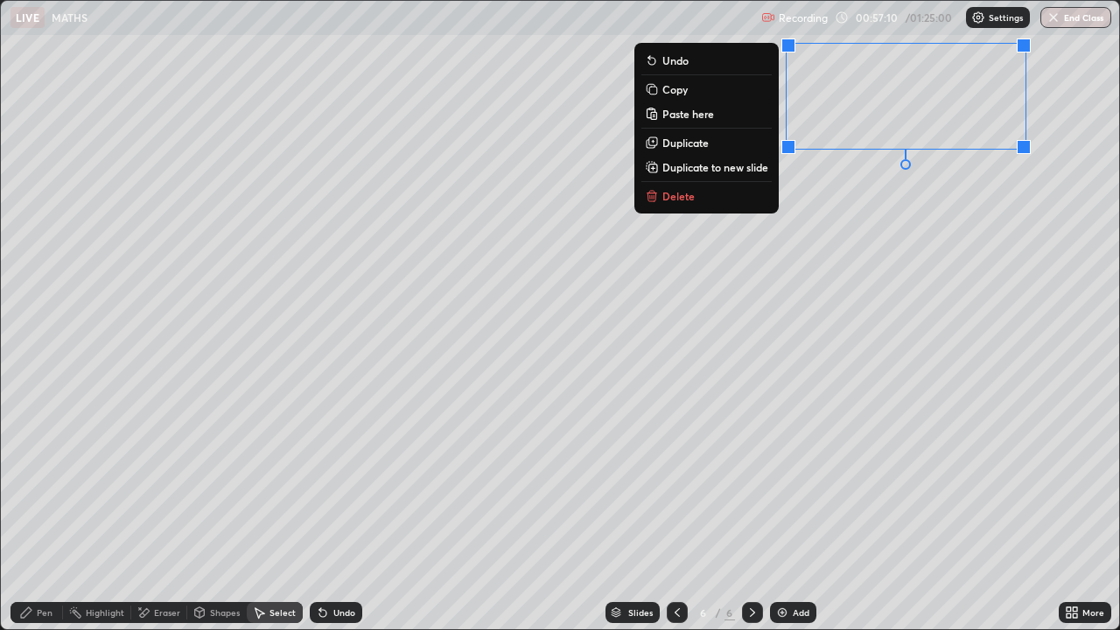
click at [40, 511] on div "Pen" at bounding box center [45, 612] width 16 height 9
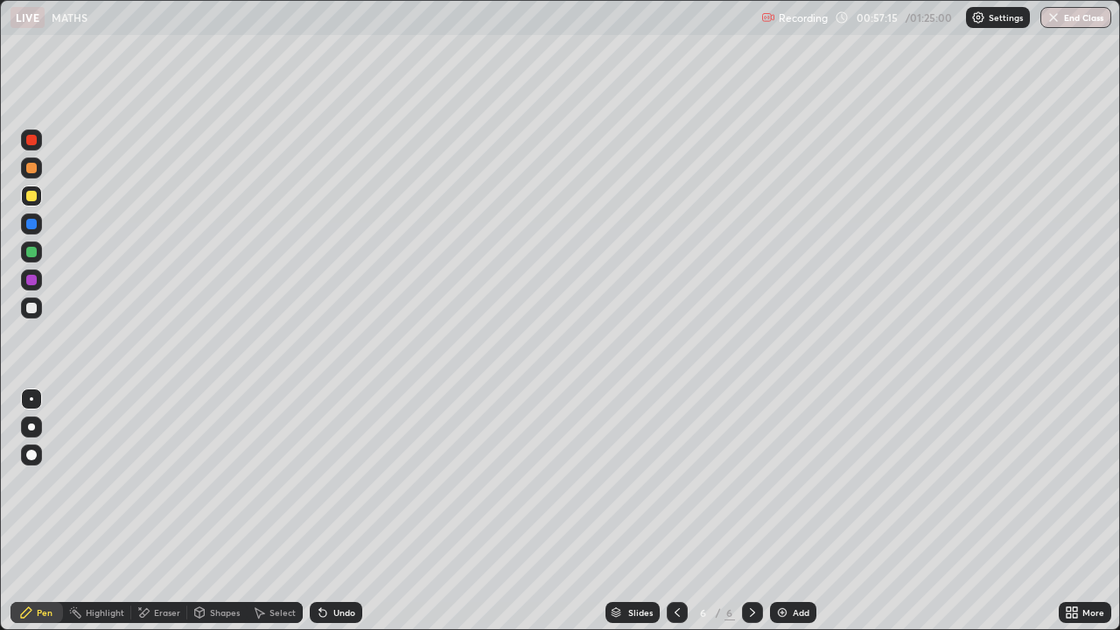
click at [31, 308] on div at bounding box center [31, 308] width 10 height 10
click at [271, 511] on div "Select" at bounding box center [282, 612] width 26 height 9
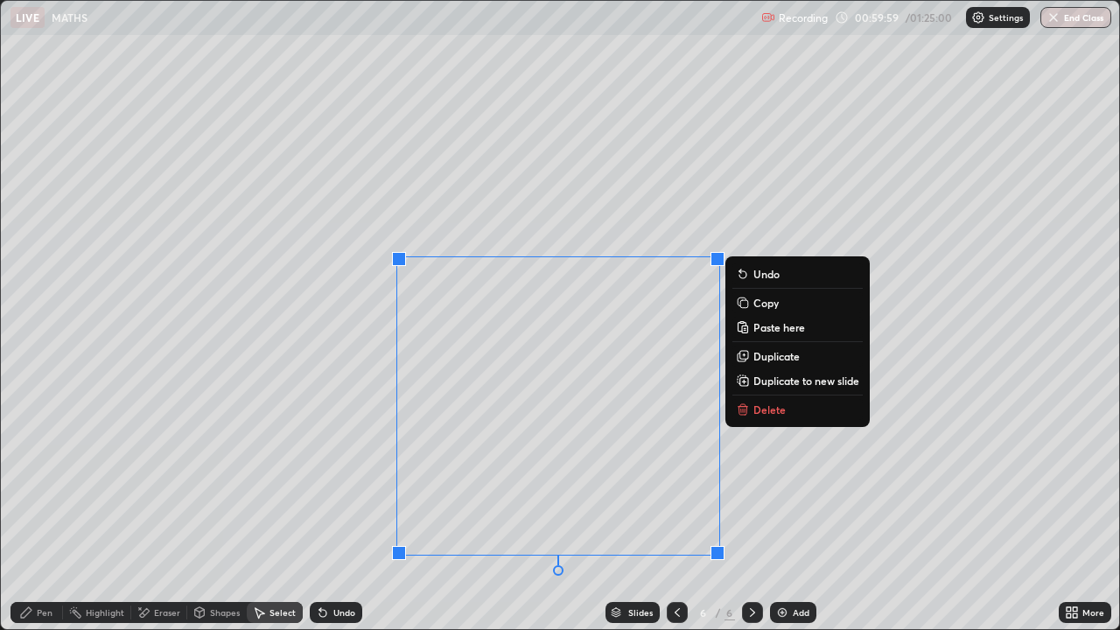
click at [746, 408] on icon at bounding box center [742, 411] width 8 height 8
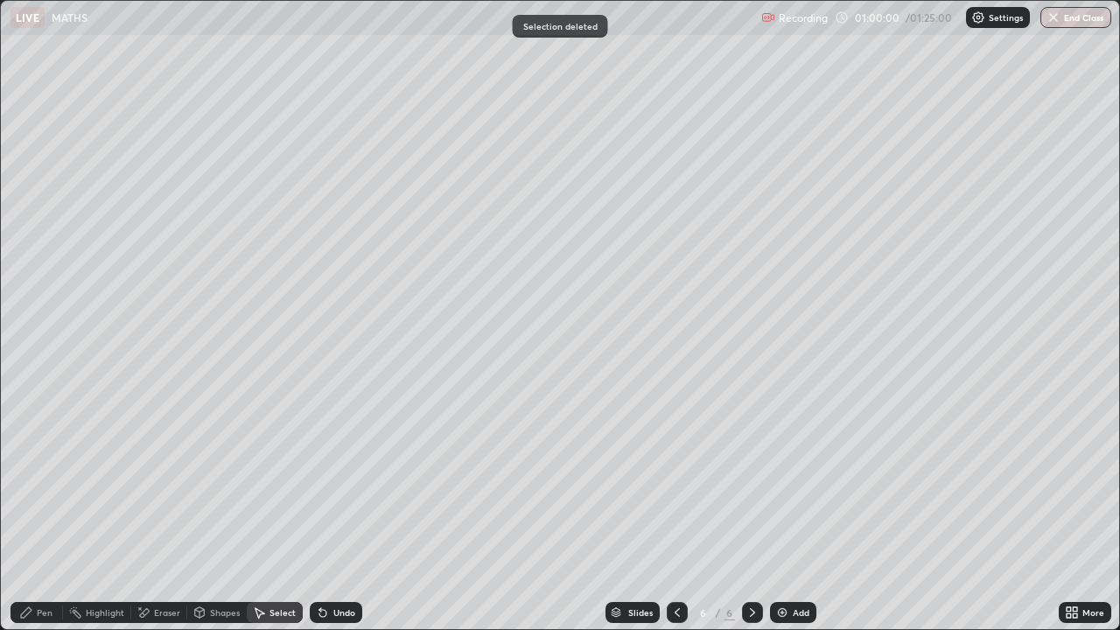
click at [49, 511] on div "Pen" at bounding box center [45, 612] width 16 height 9
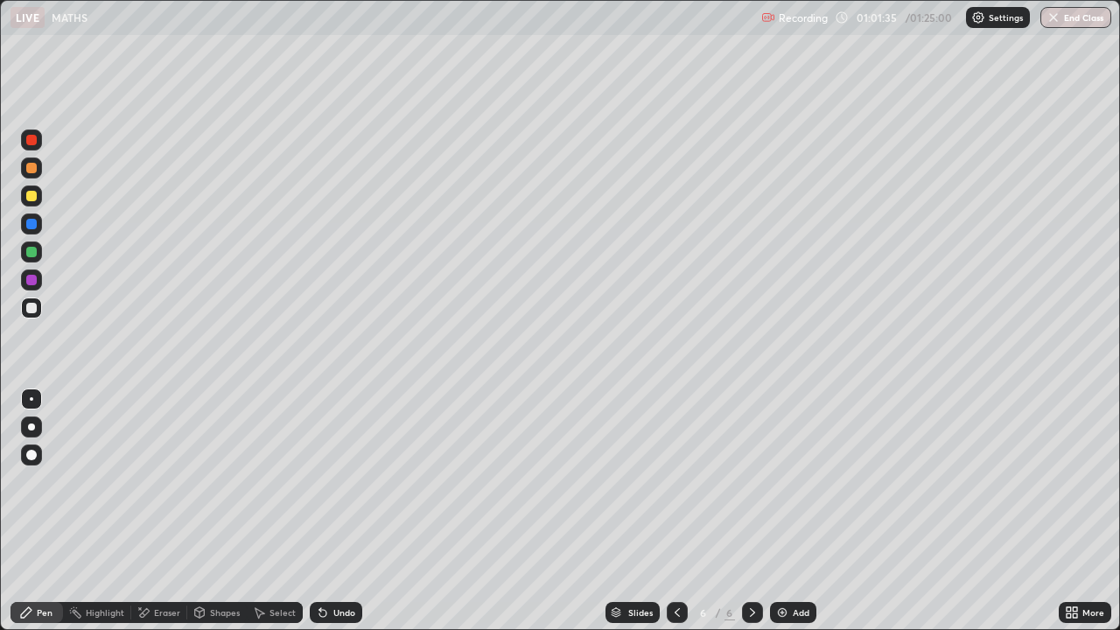
click at [333, 511] on div "Undo" at bounding box center [344, 612] width 22 height 9
click at [351, 511] on div "Undo" at bounding box center [344, 612] width 22 height 9
click at [279, 511] on div "Select" at bounding box center [282, 612] width 26 height 9
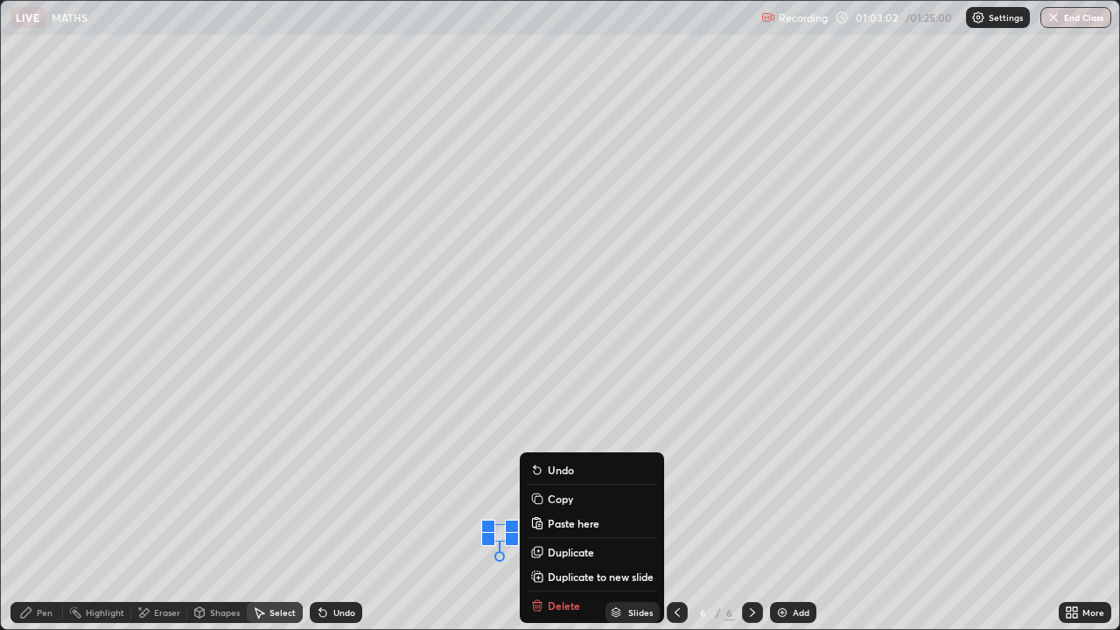
click at [164, 511] on div "Eraser" at bounding box center [167, 612] width 26 height 9
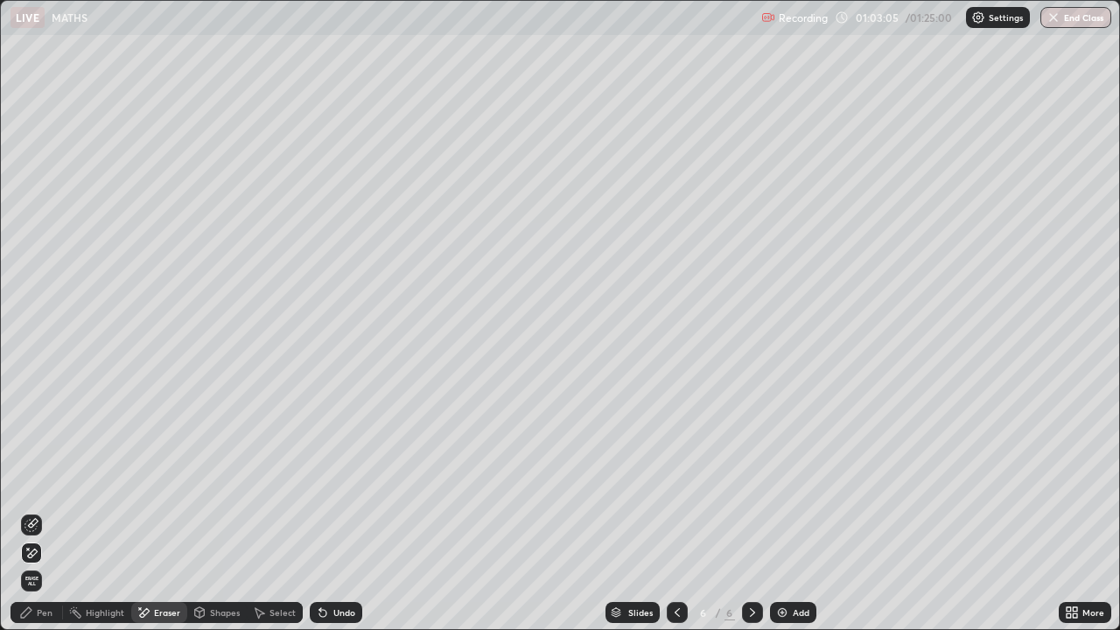
click at [45, 511] on div "Pen" at bounding box center [45, 612] width 16 height 9
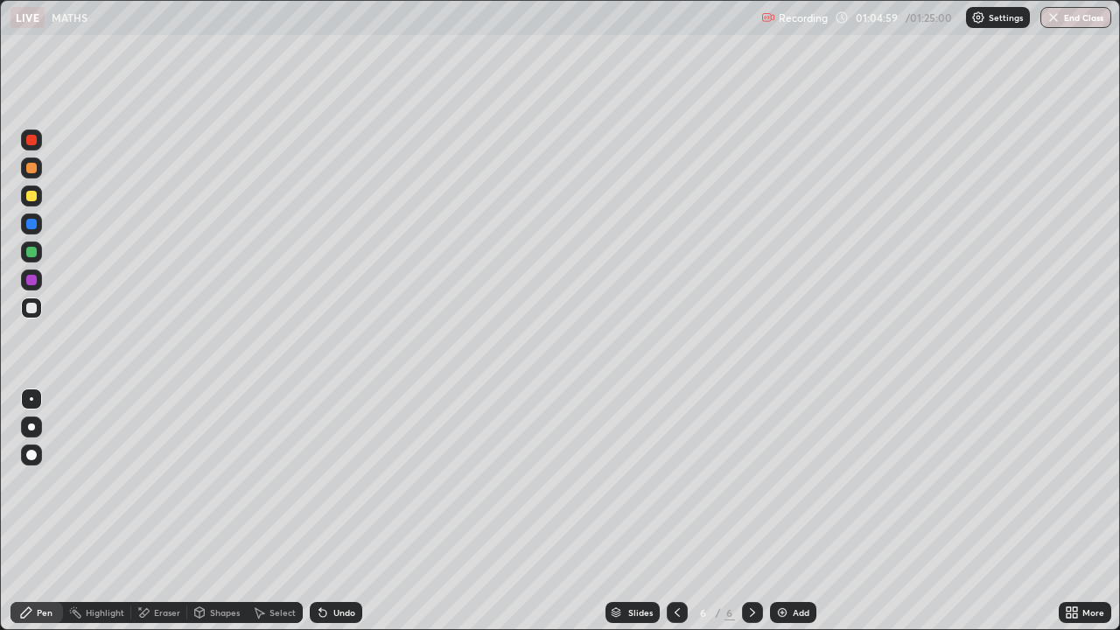
click at [159, 511] on div "Eraser" at bounding box center [167, 612] width 26 height 9
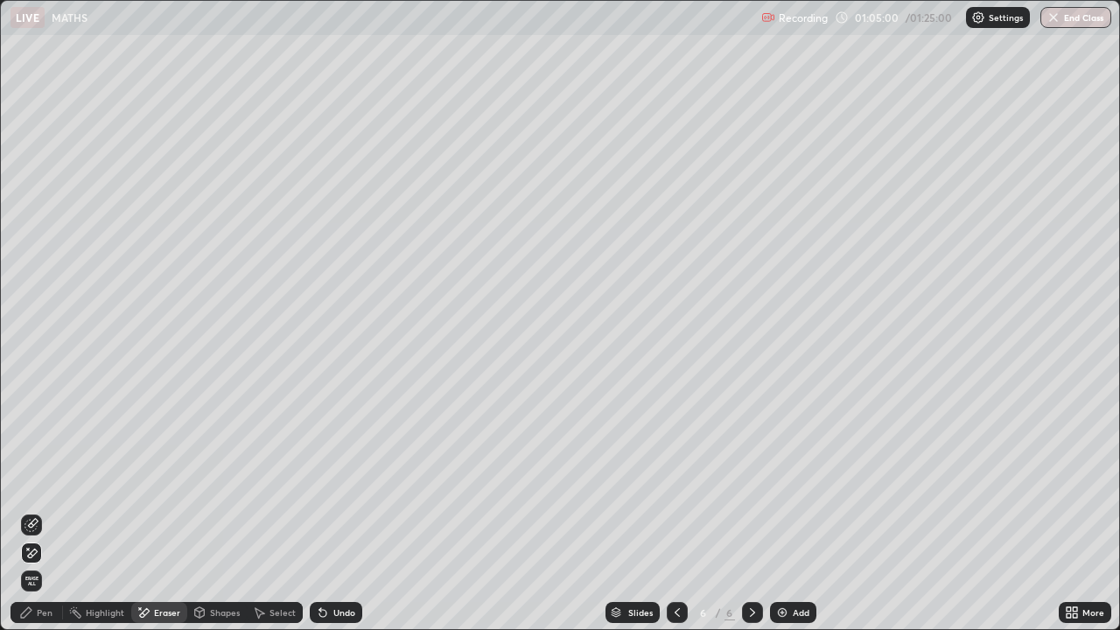
click at [42, 511] on div "Pen" at bounding box center [36, 612] width 52 height 21
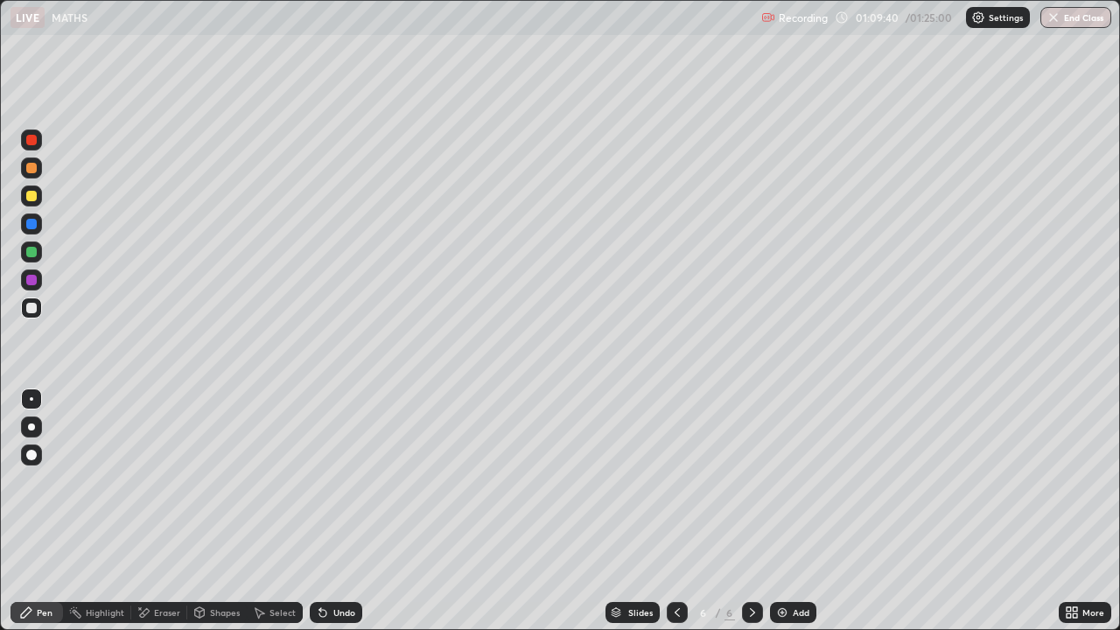
click at [329, 511] on div "Undo" at bounding box center [336, 612] width 52 height 21
click at [333, 511] on div "Undo" at bounding box center [344, 612] width 22 height 9
click at [265, 511] on div "Select" at bounding box center [275, 612] width 56 height 21
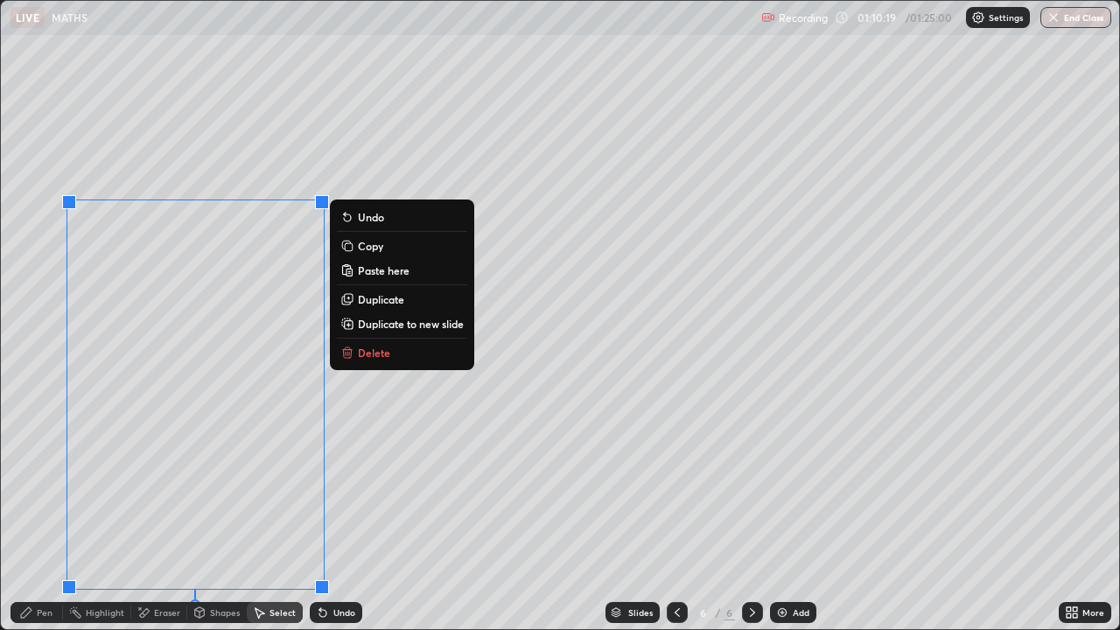
click at [360, 327] on p "Duplicate to new slide" at bounding box center [411, 324] width 106 height 14
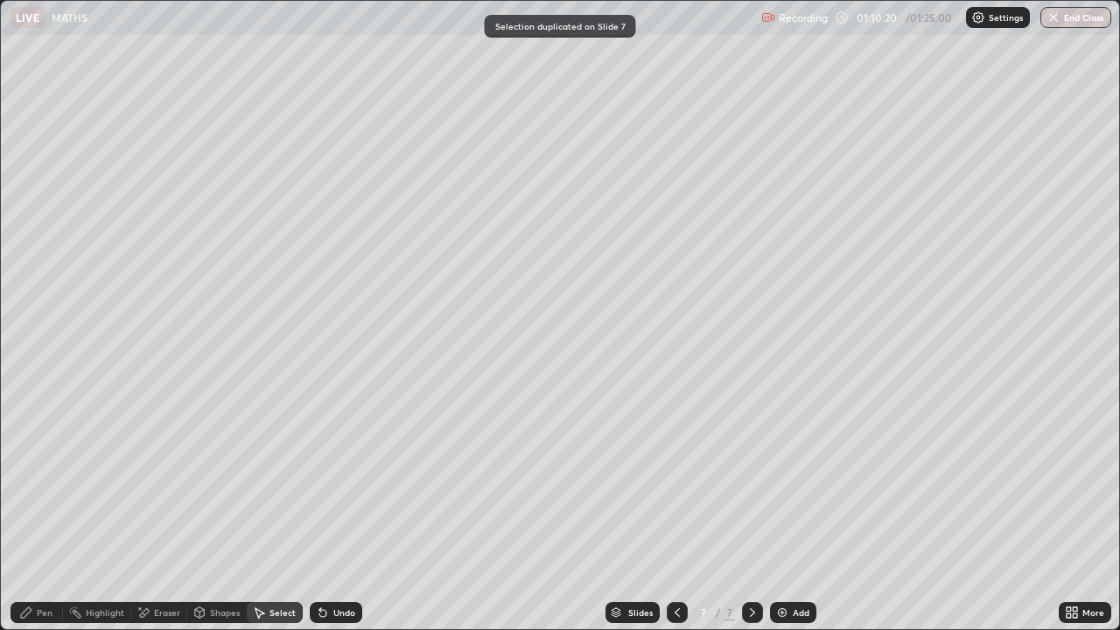
click at [39, 511] on div "Pen" at bounding box center [36, 612] width 52 height 21
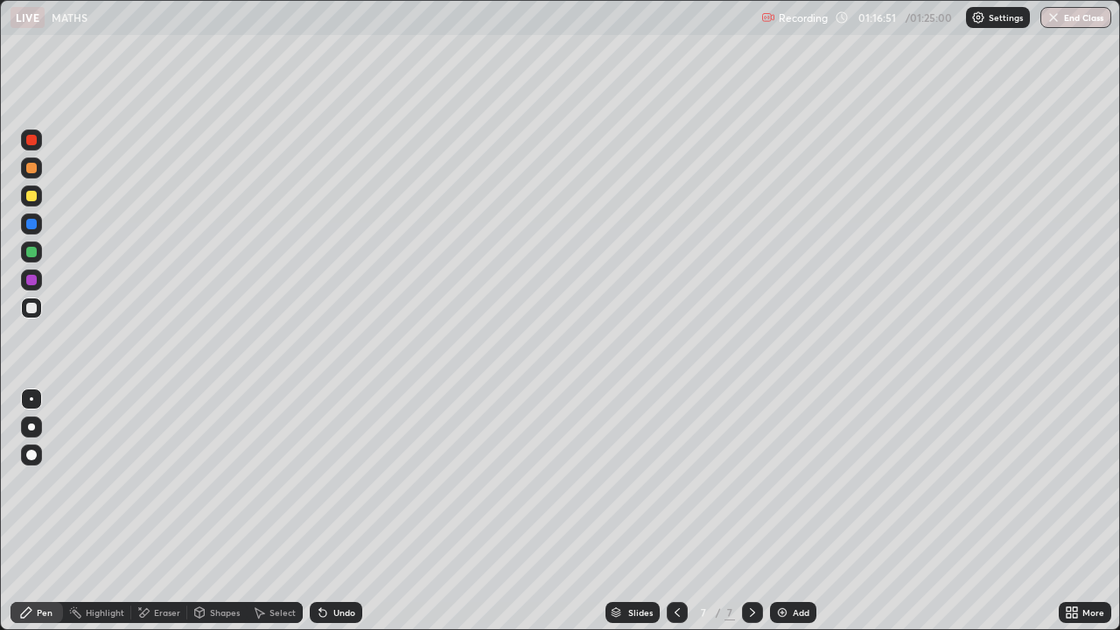
click at [266, 511] on div "Select" at bounding box center [275, 612] width 56 height 21
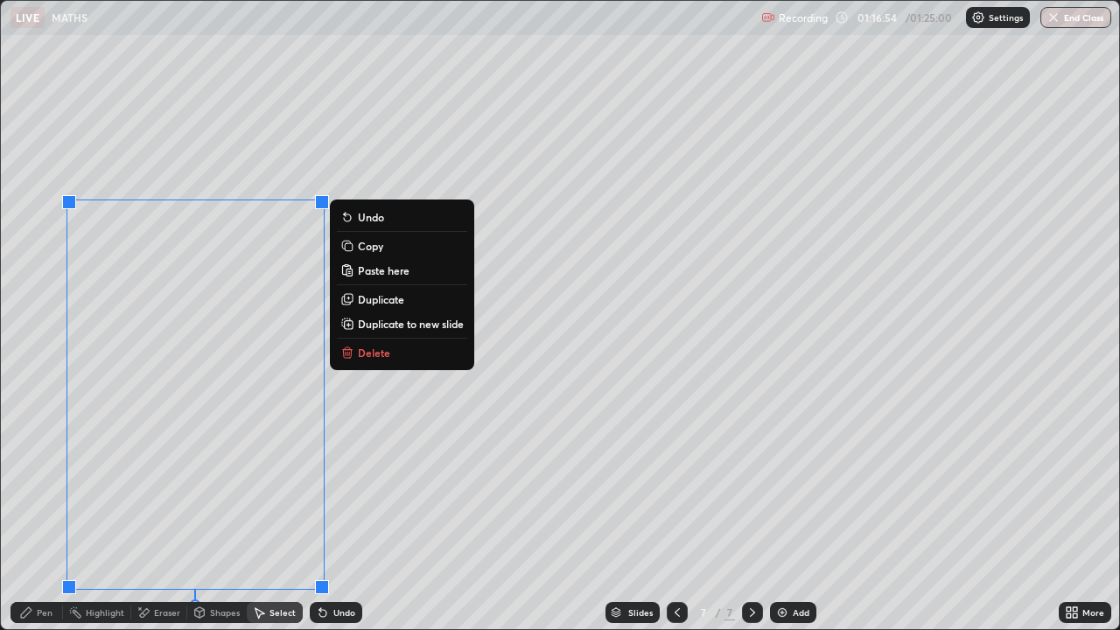
click at [356, 357] on button "Delete" at bounding box center [402, 352] width 130 height 21
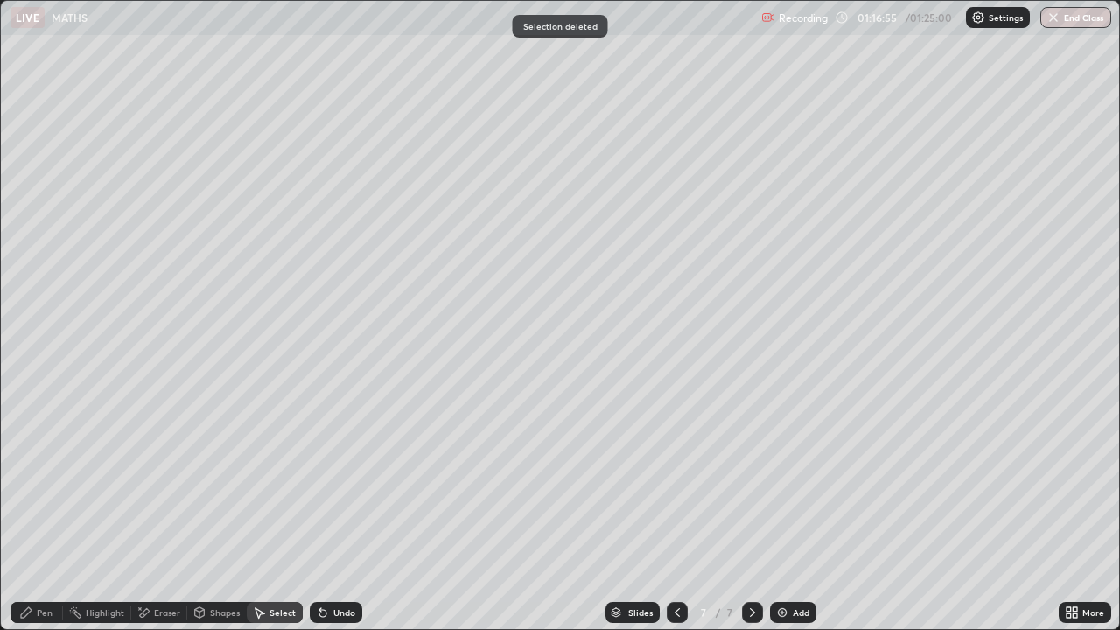
click at [49, 511] on div "Pen" at bounding box center [45, 612] width 16 height 9
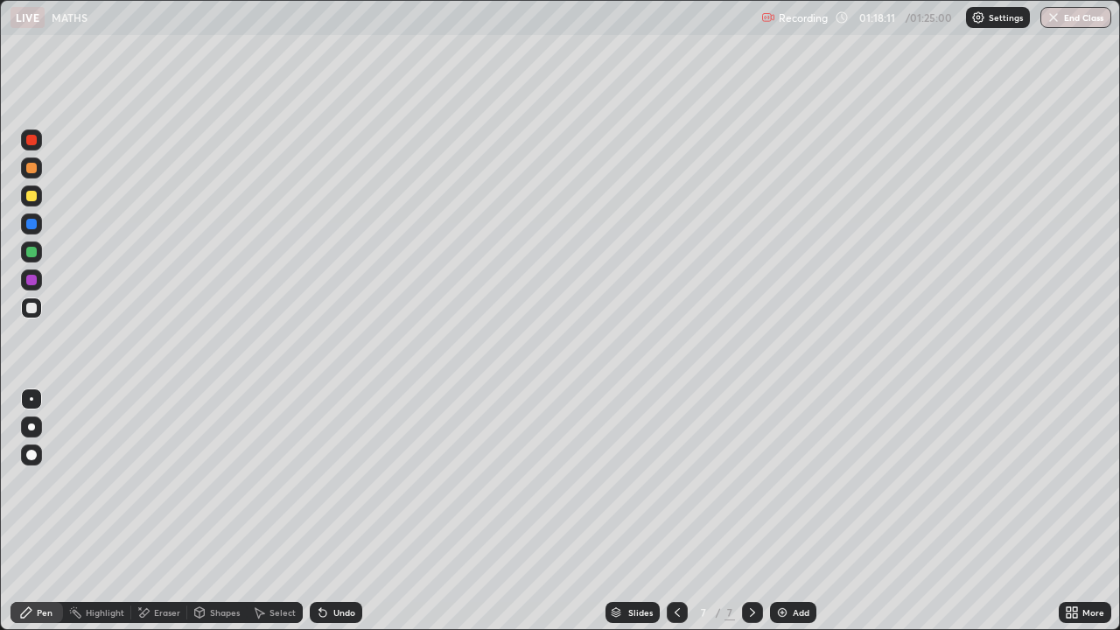
click at [29, 221] on div at bounding box center [31, 224] width 10 height 10
click at [30, 196] on div at bounding box center [31, 196] width 10 height 10
click at [30, 308] on div at bounding box center [31, 308] width 10 height 10
click at [333, 511] on div "Undo" at bounding box center [344, 612] width 22 height 9
click at [333, 511] on div "Undo" at bounding box center [336, 612] width 52 height 21
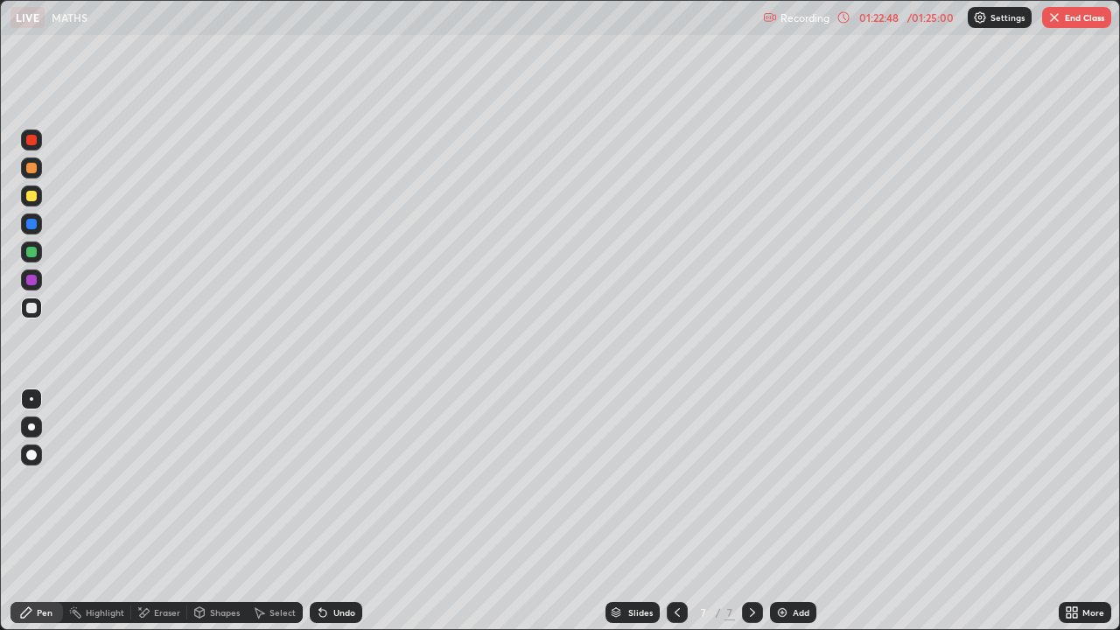
click at [162, 511] on div "Eraser" at bounding box center [167, 612] width 26 height 9
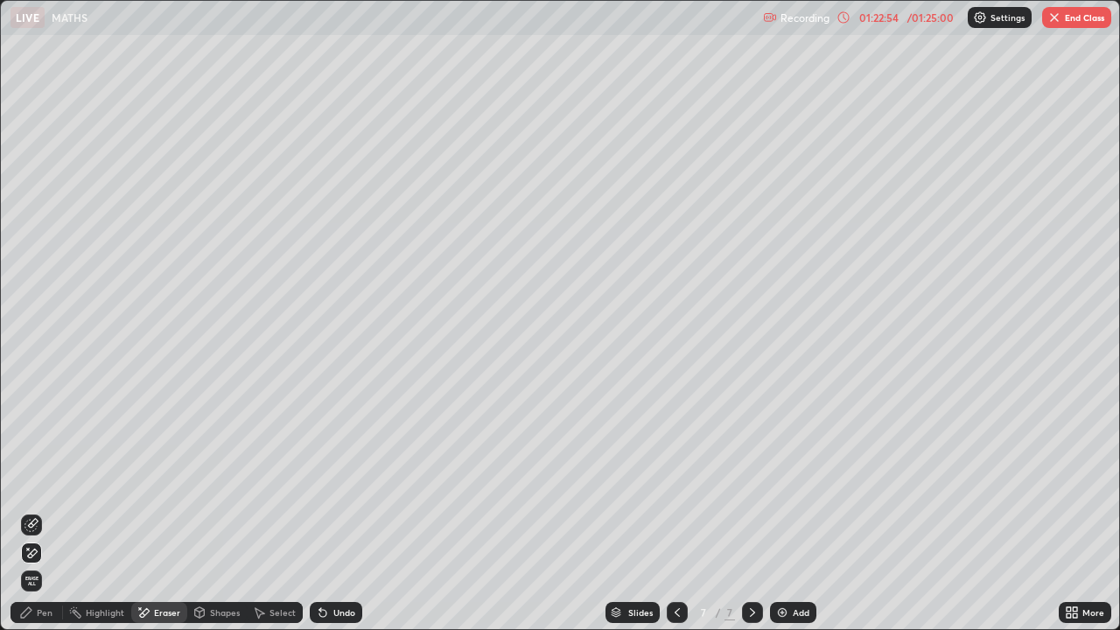
click at [42, 511] on div "Pen" at bounding box center [36, 612] width 52 height 35
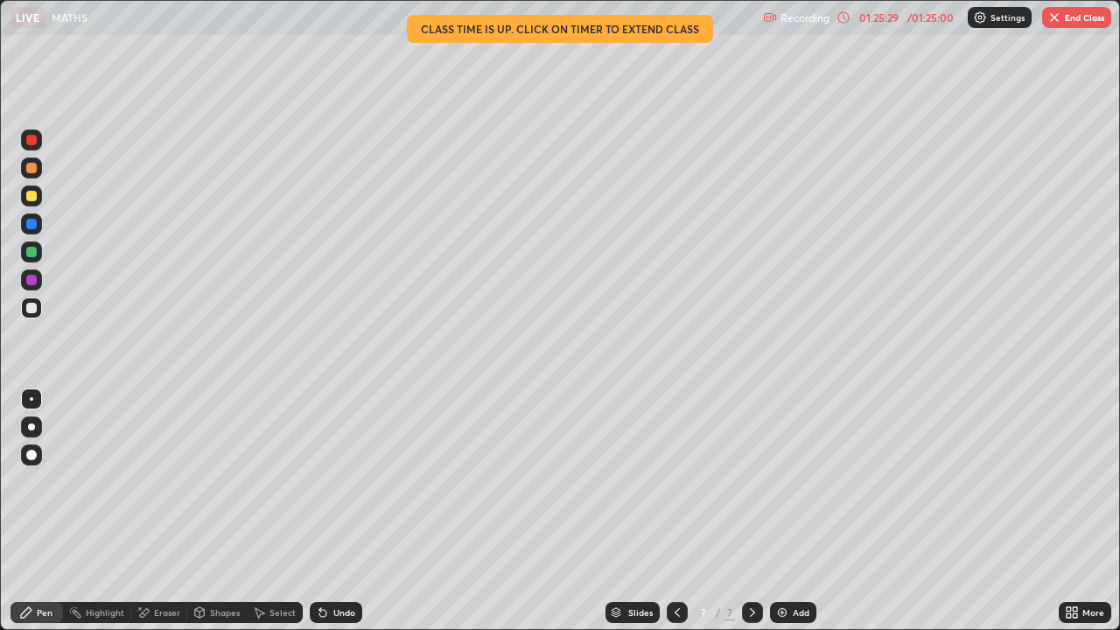
click at [1081, 14] on button "End Class" at bounding box center [1076, 17] width 69 height 21
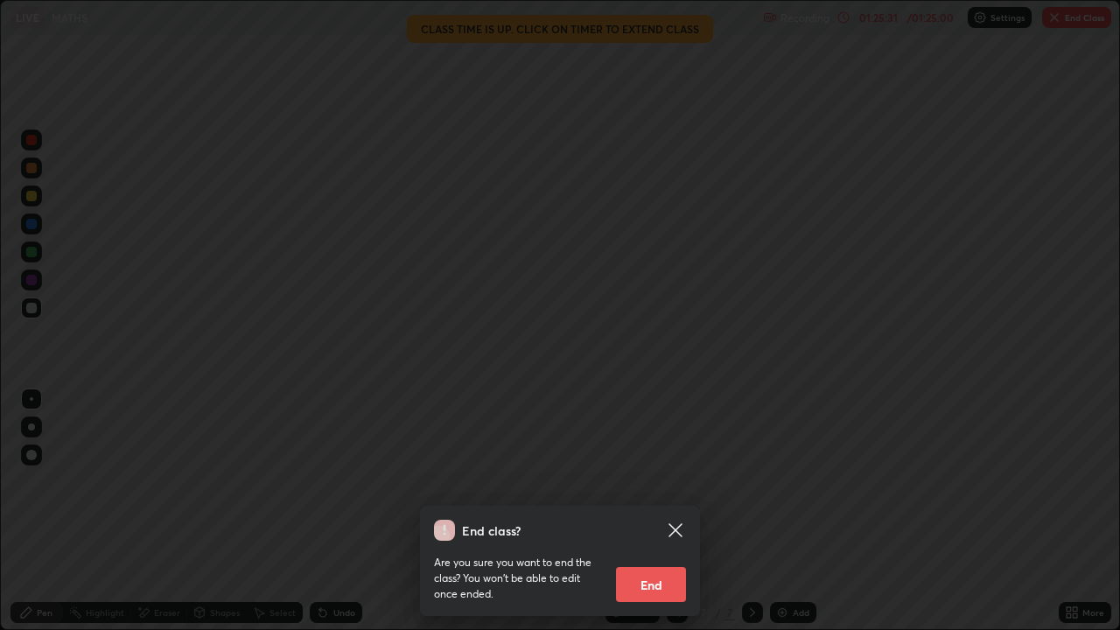
click at [641, 511] on button "End" at bounding box center [651, 584] width 70 height 35
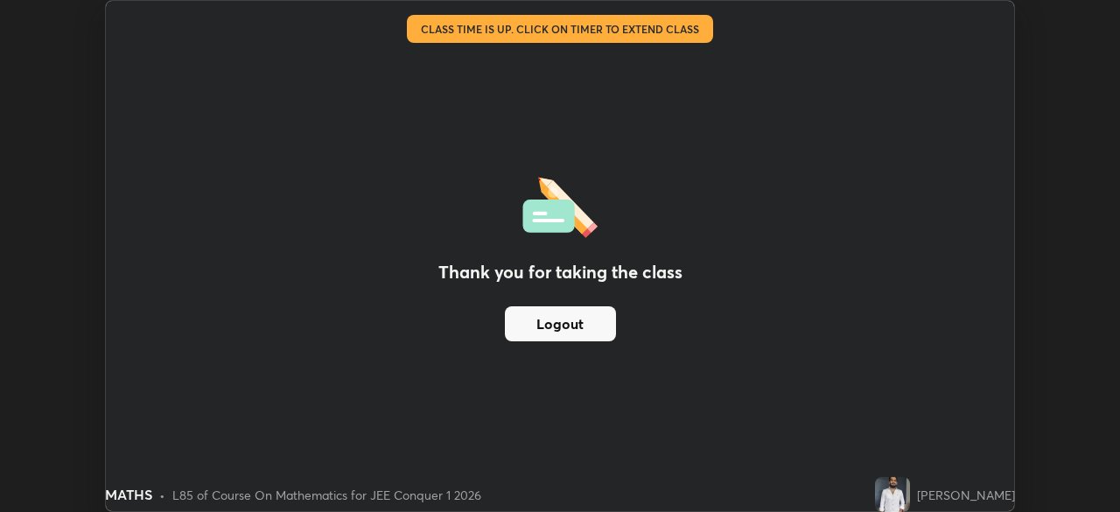
scroll to position [86959, 86351]
